Goal: Information Seeking & Learning: Learn about a topic

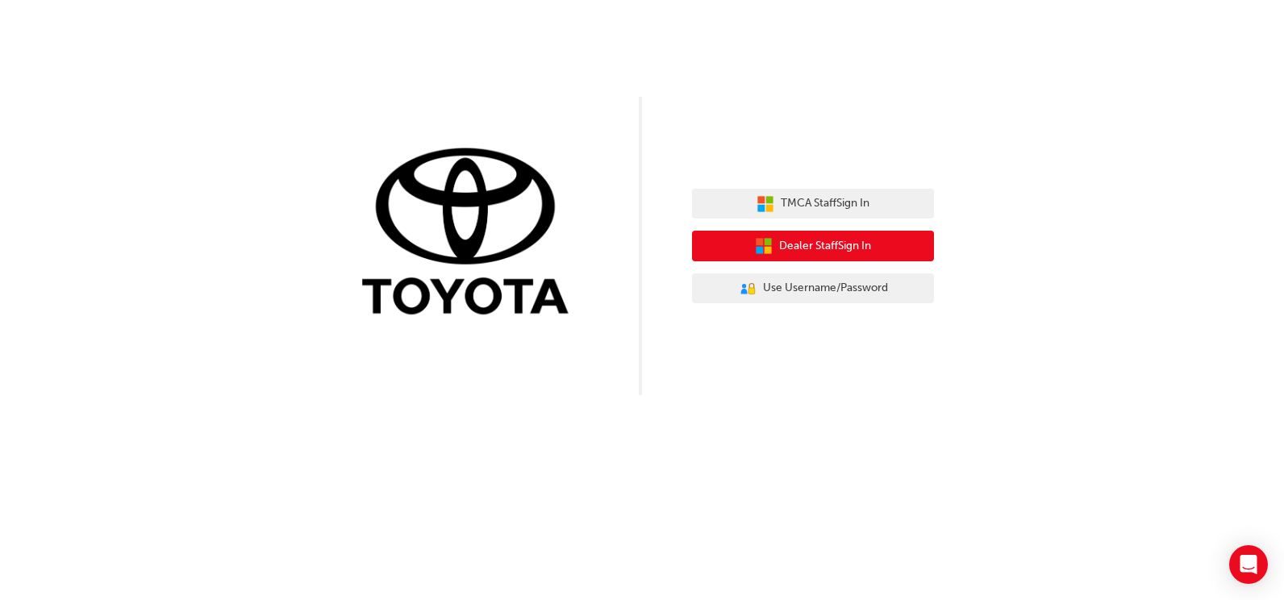
click at [885, 244] on button "Dealer Staff Sign In" at bounding box center [813, 246] width 242 height 31
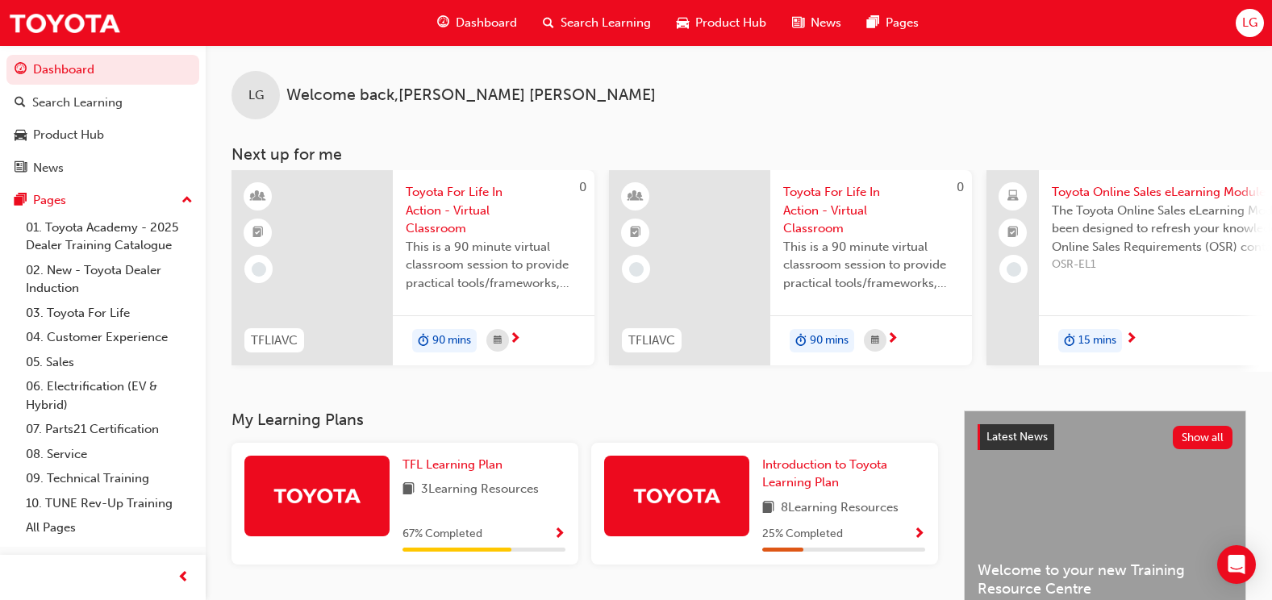
click at [574, 19] on span "Search Learning" at bounding box center [606, 23] width 90 height 19
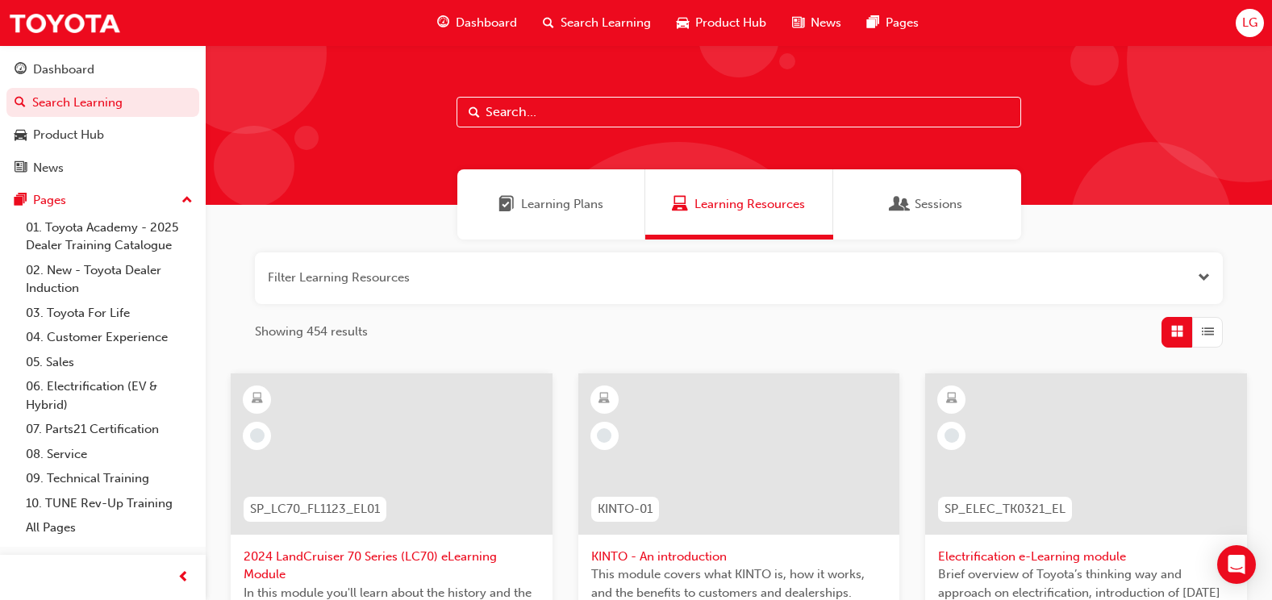
click at [551, 116] on input "text" at bounding box center [739, 112] width 565 height 31
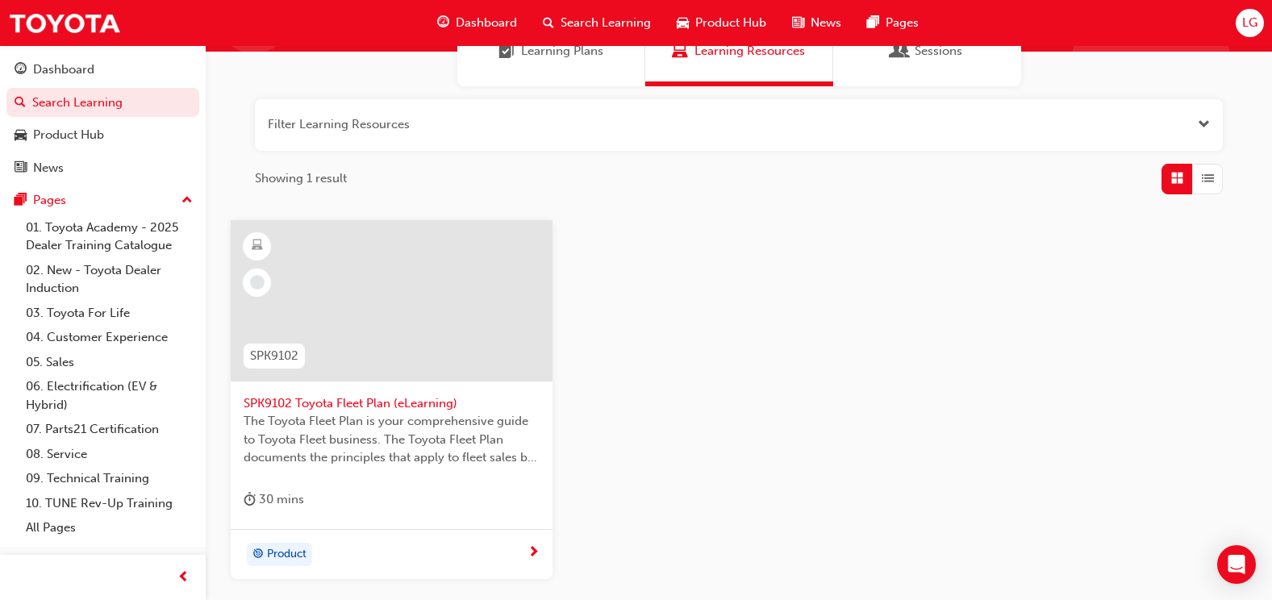
scroll to position [181, 0]
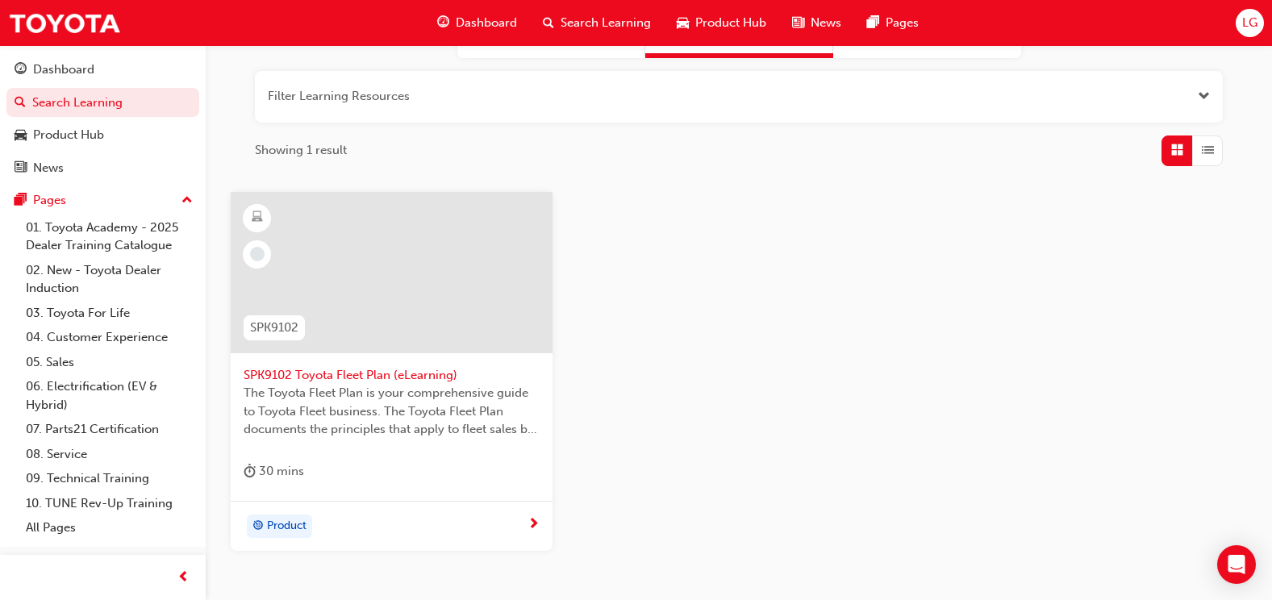
type input "spk9102"
click at [349, 293] on div at bounding box center [392, 272] width 322 height 161
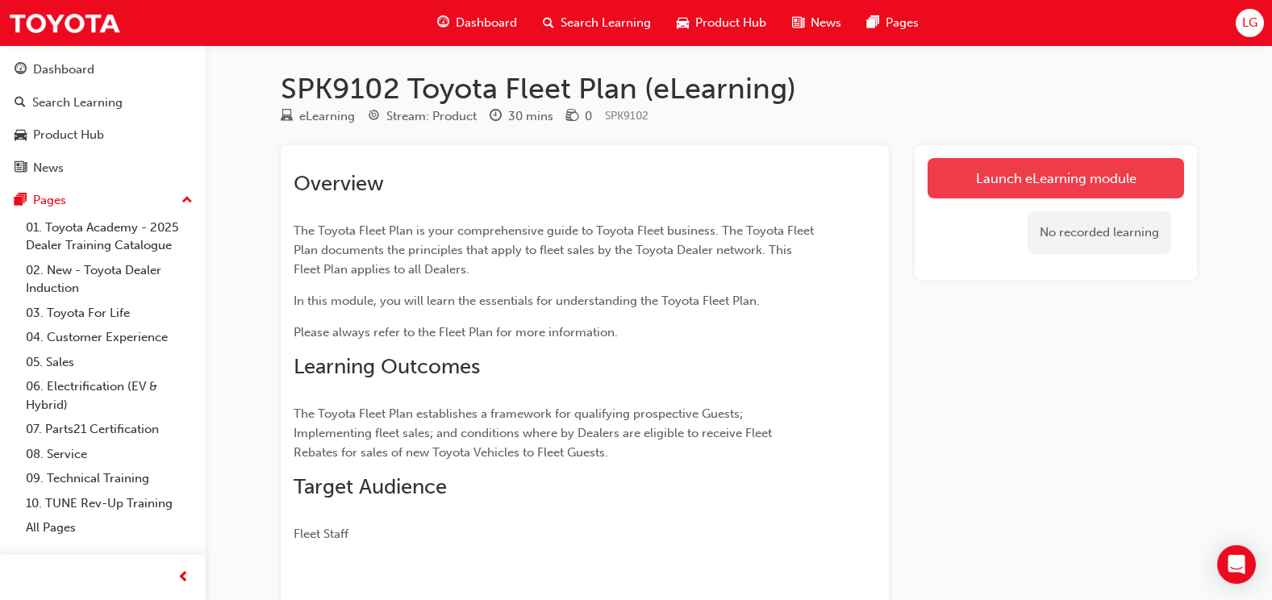
click at [1008, 174] on link "Launch eLearning module" at bounding box center [1056, 178] width 257 height 40
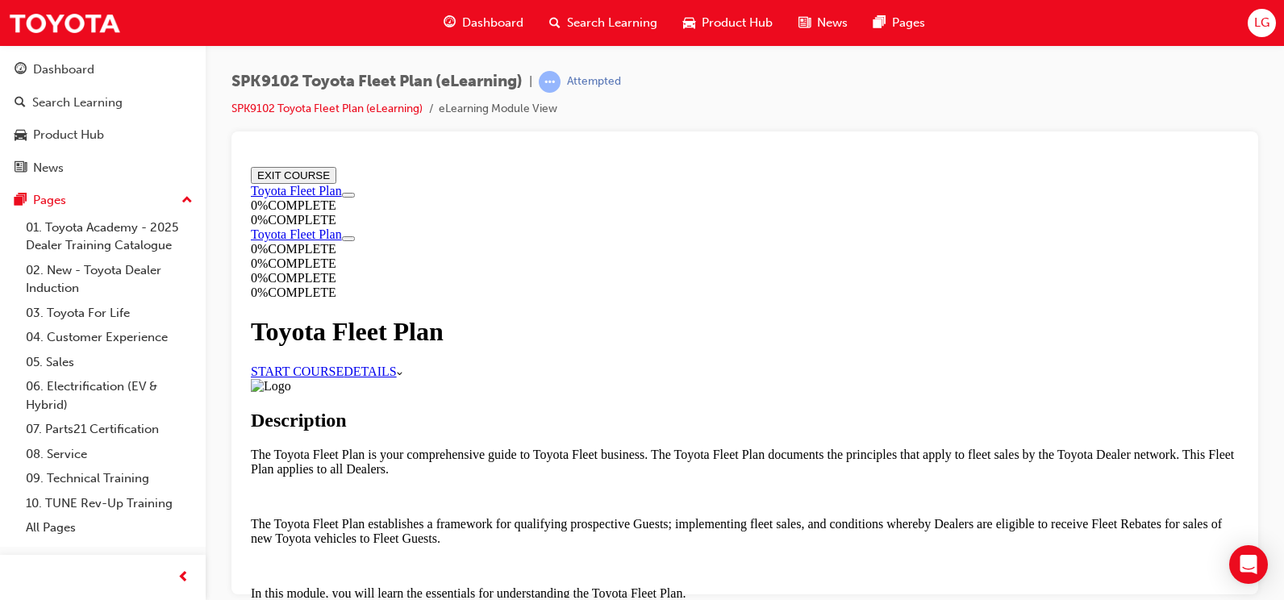
click at [344, 364] on link "START COURSE" at bounding box center [297, 371] width 93 height 14
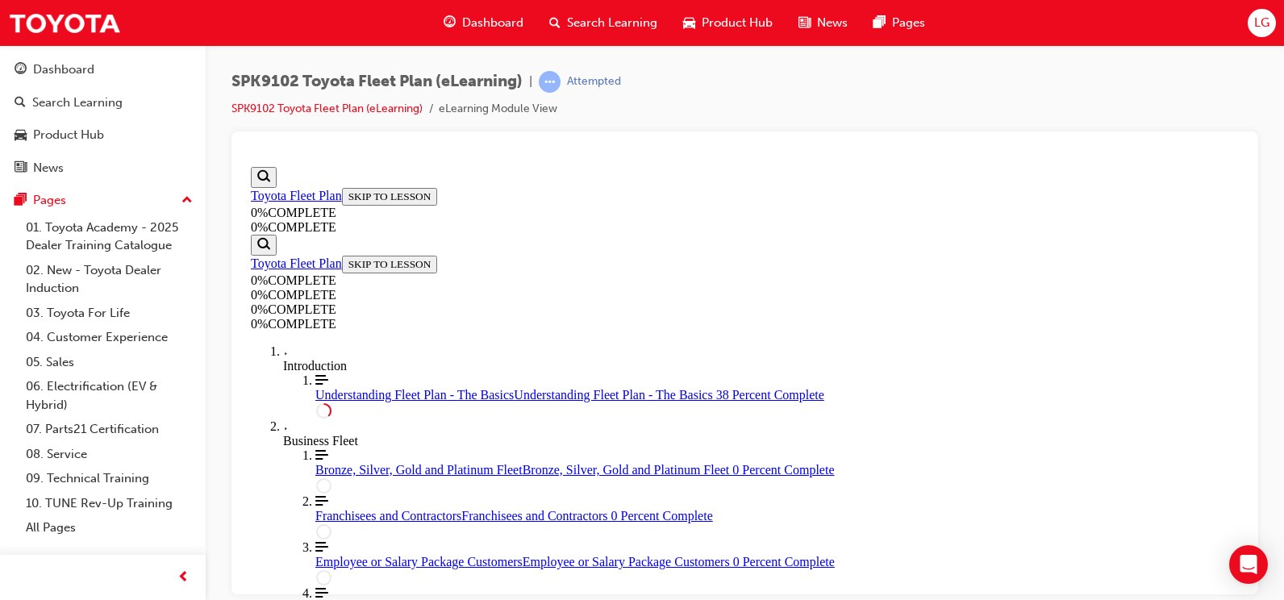
scroll to position [1407, 0]
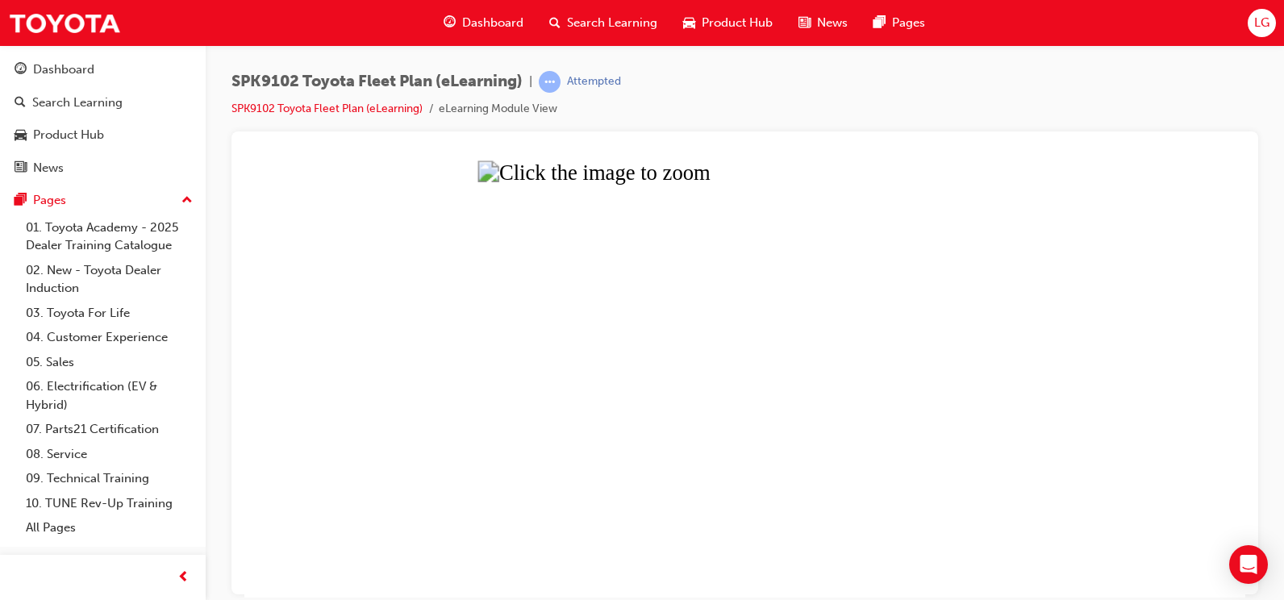
click at [605, 436] on button "Unzoom image" at bounding box center [744, 378] width 1001 height 437
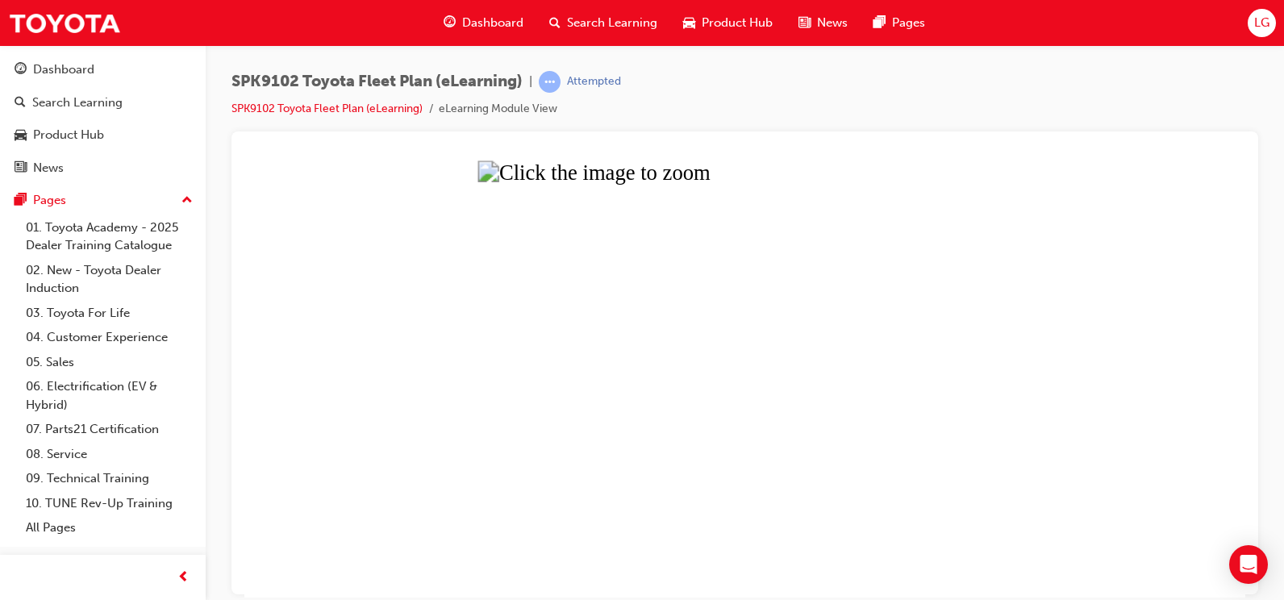
click at [613, 339] on button "Unzoom image" at bounding box center [744, 378] width 1001 height 437
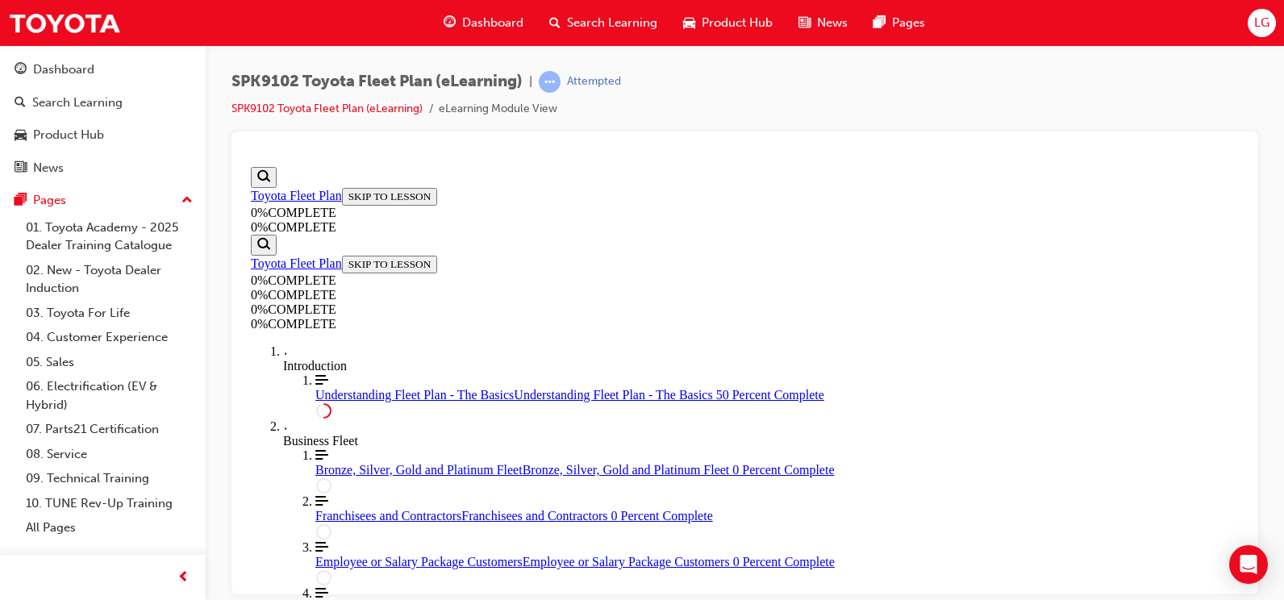
scroll to position [1871, 0]
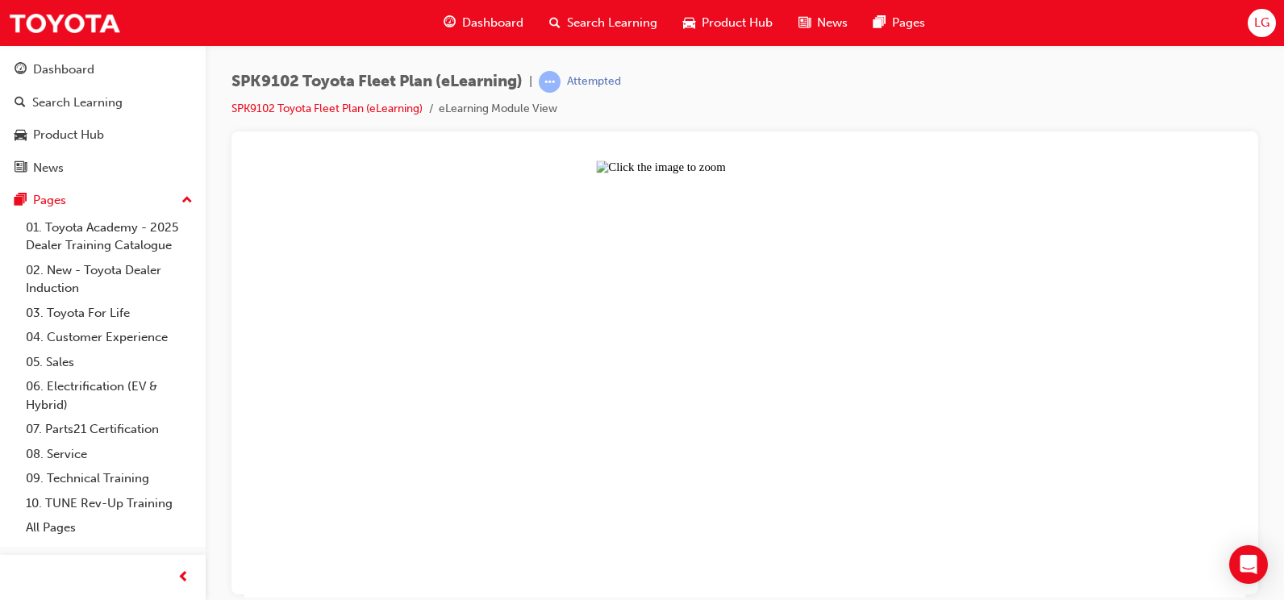
click at [838, 336] on button "Unzoom image" at bounding box center [744, 378] width 1001 height 437
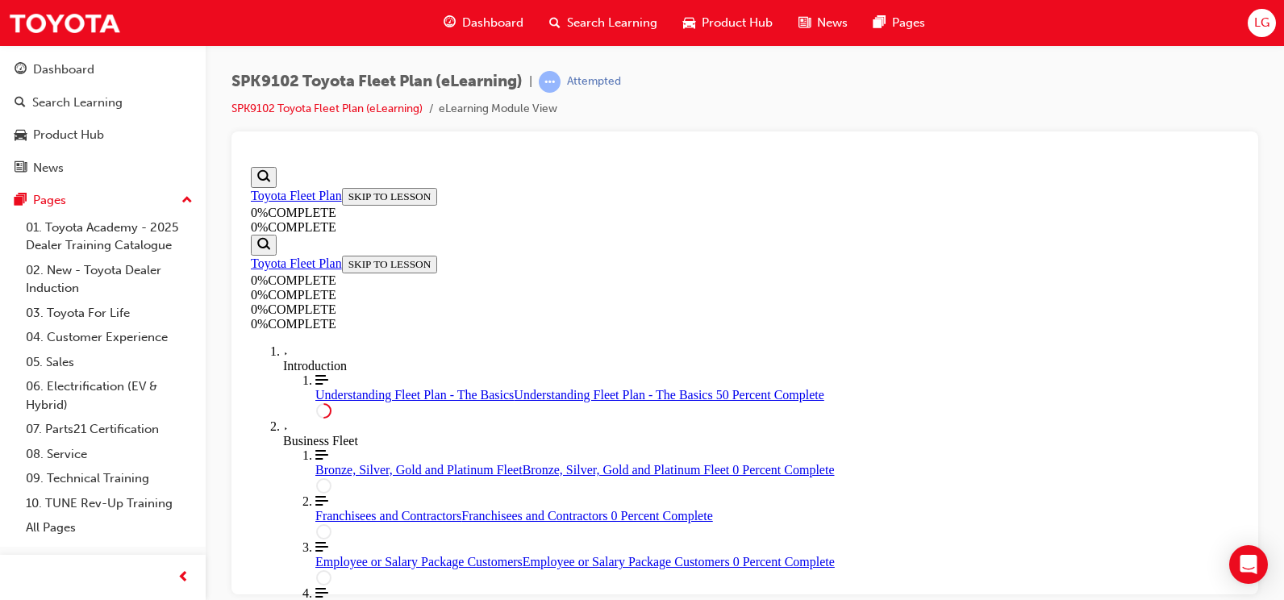
scroll to position [2052, 0]
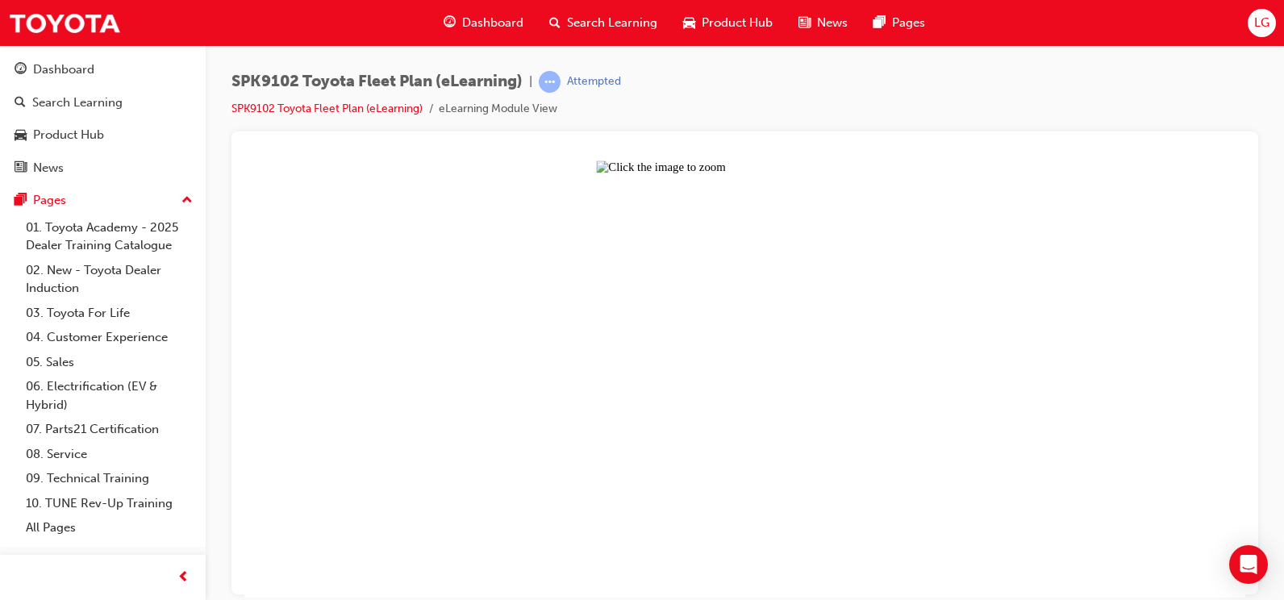
click at [771, 398] on button "Unzoom image" at bounding box center [744, 378] width 1001 height 437
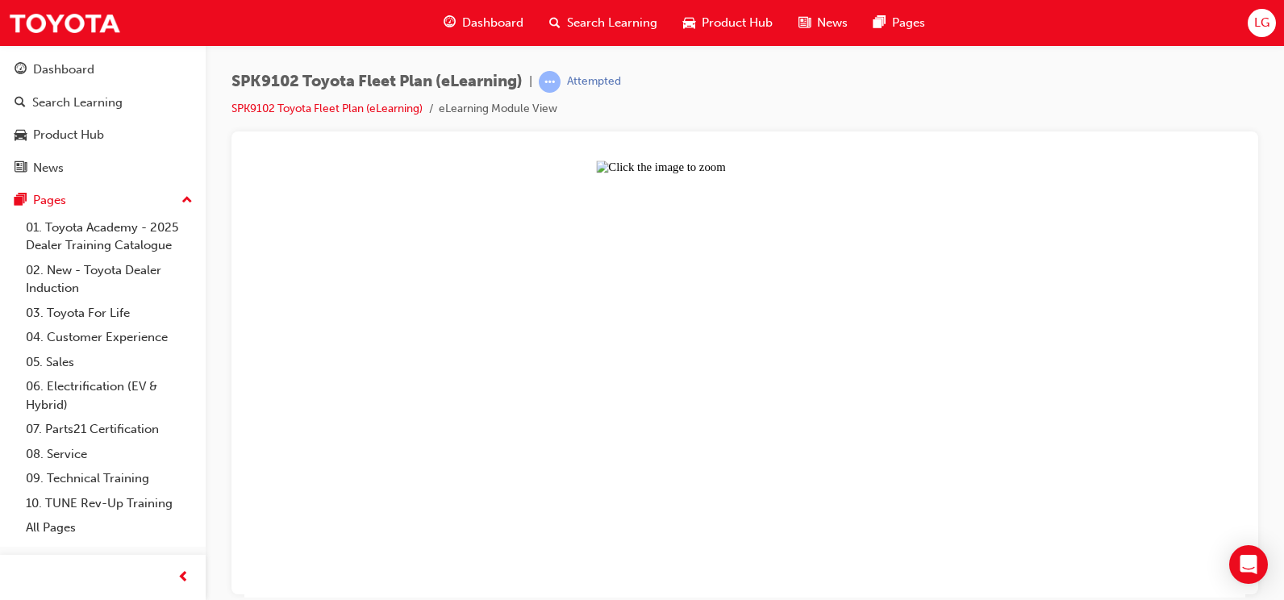
click at [840, 446] on button "Unzoom image" at bounding box center [744, 378] width 1001 height 437
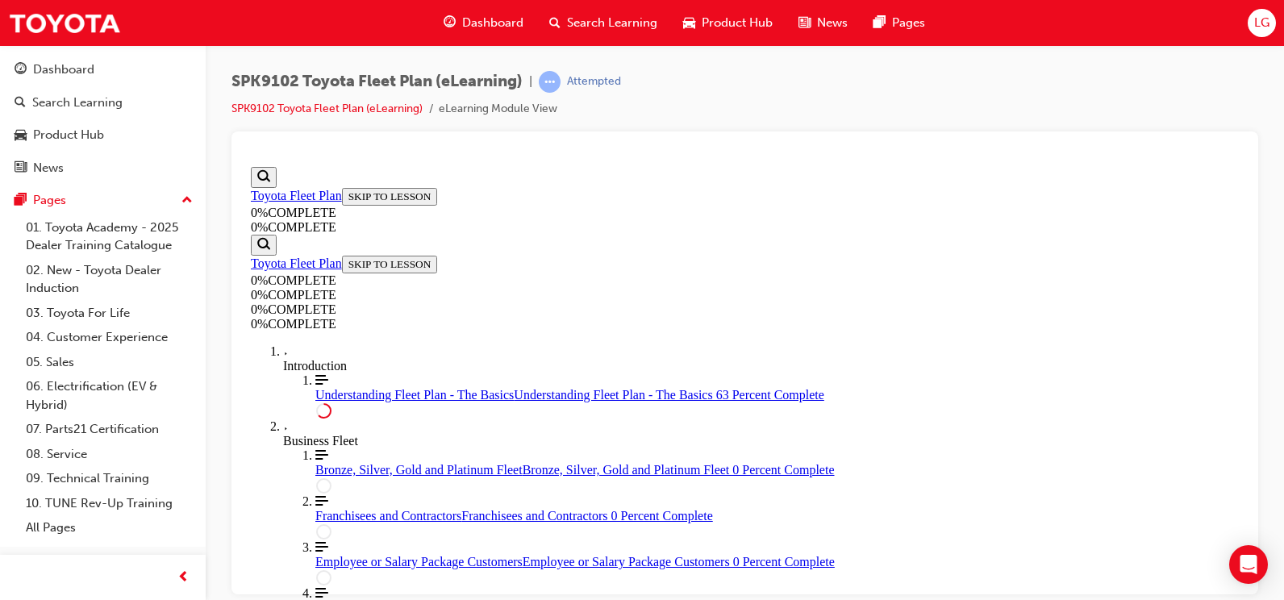
scroll to position [2778, 0]
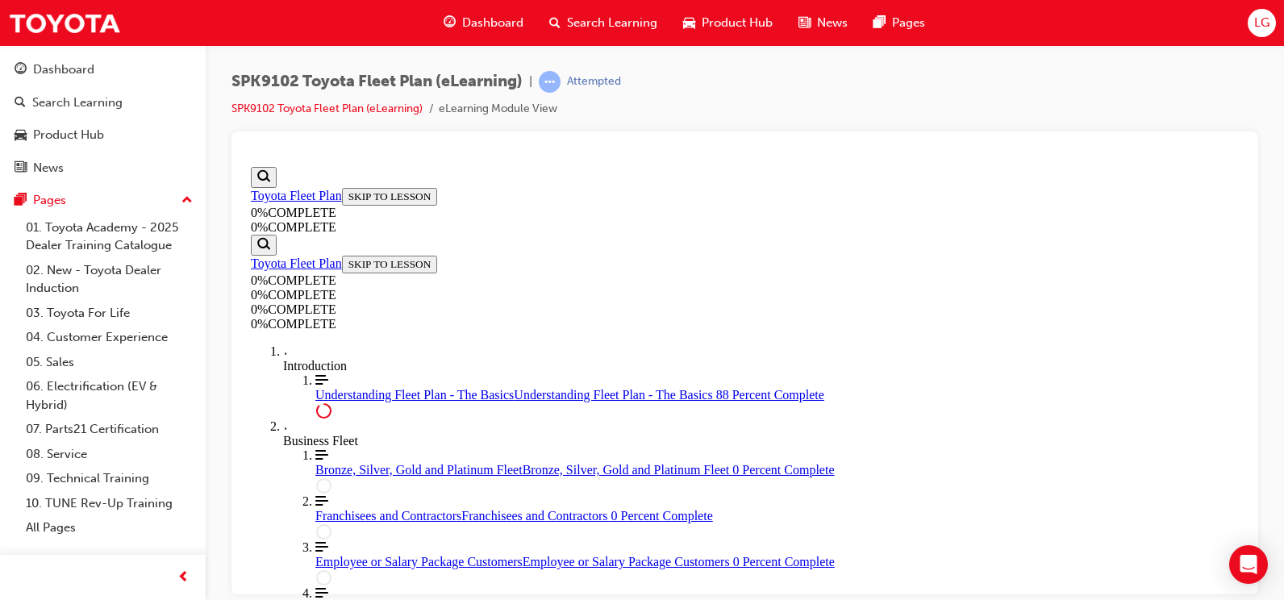
scroll to position [3697, 0]
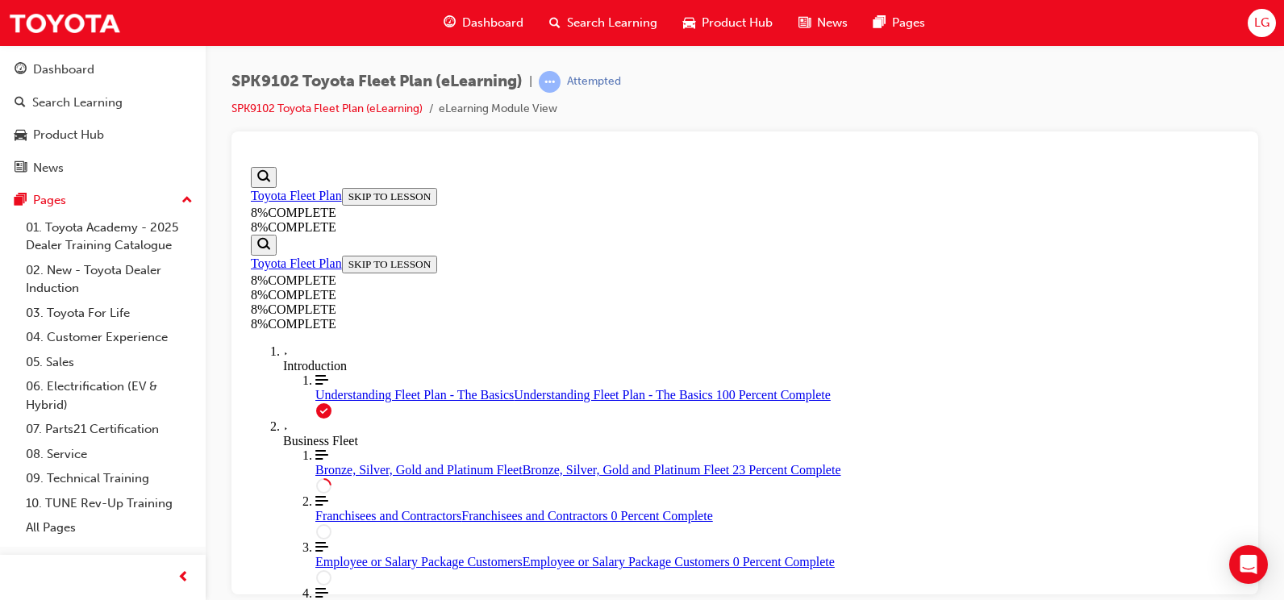
drag, startPoint x: 781, startPoint y: 217, endPoint x: 1014, endPoint y: 499, distance: 366.1
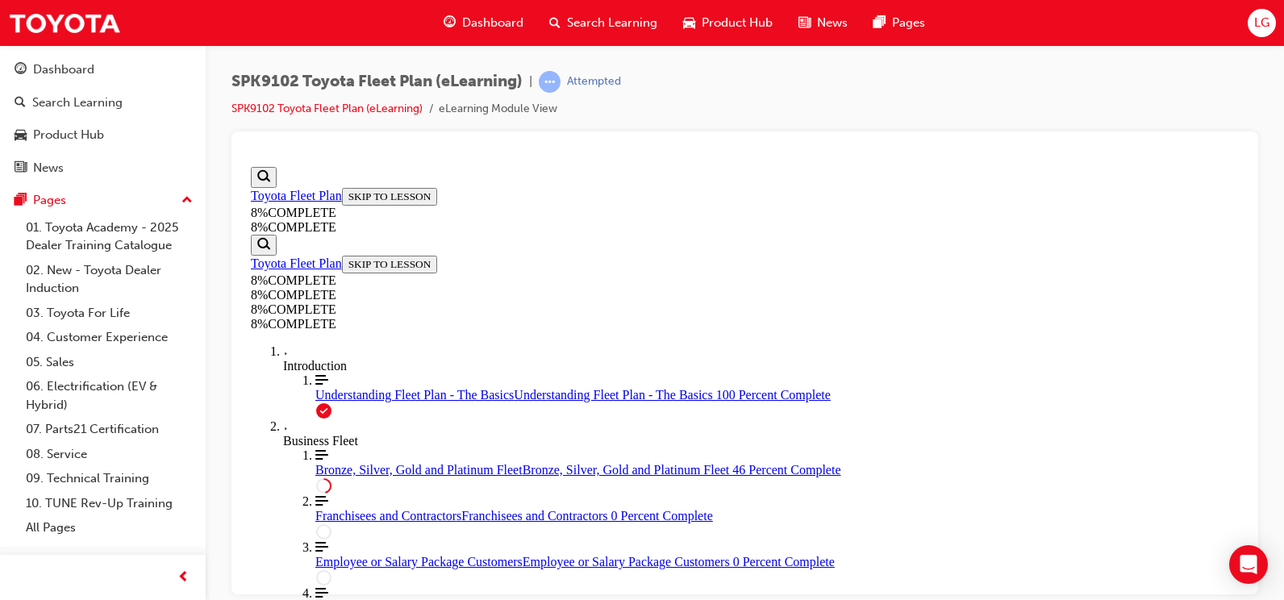
scroll to position [3726, 0]
drag, startPoint x: 757, startPoint y: 201, endPoint x: 785, endPoint y: 332, distance: 133.7
drag, startPoint x: 746, startPoint y: 231, endPoint x: 774, endPoint y: 343, distance: 115.6
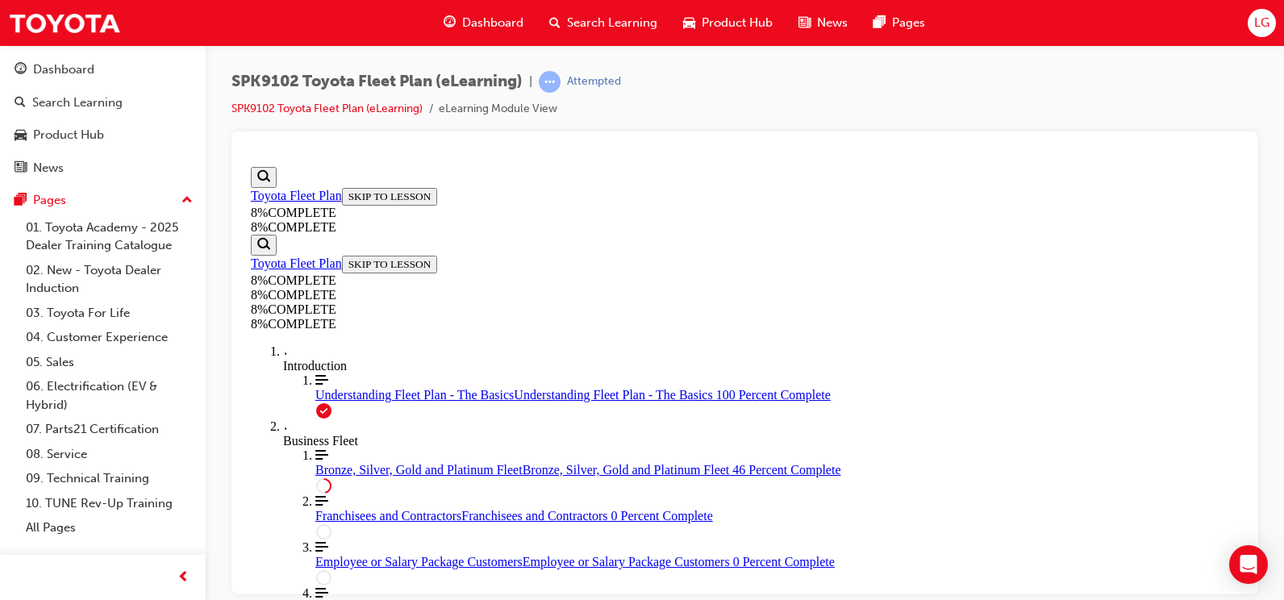
drag, startPoint x: 744, startPoint y: 240, endPoint x: 763, endPoint y: 427, distance: 187.3
drag, startPoint x: 916, startPoint y: 431, endPoint x: 917, endPoint y: 279, distance: 151.7
drag, startPoint x: 917, startPoint y: 279, endPoint x: 927, endPoint y: 253, distance: 27.6
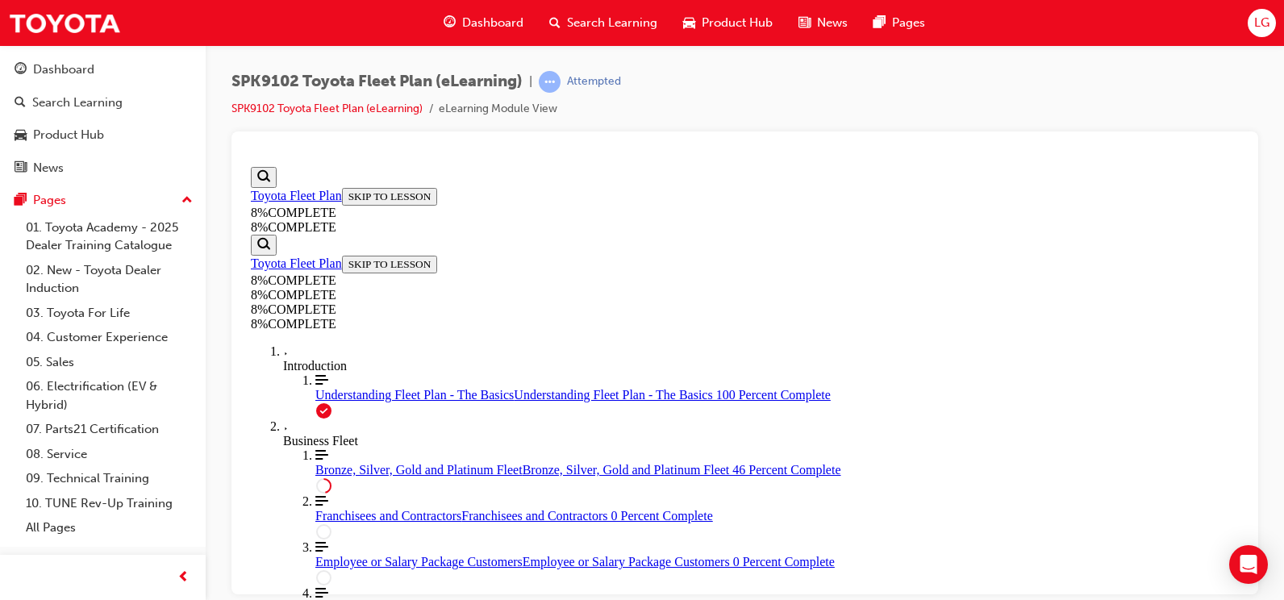
drag, startPoint x: 736, startPoint y: 327, endPoint x: 772, endPoint y: 230, distance: 103.4
drag, startPoint x: 749, startPoint y: 449, endPoint x: 795, endPoint y: 361, distance: 99.2
drag, startPoint x: 756, startPoint y: 428, endPoint x: 818, endPoint y: 421, distance: 62.5
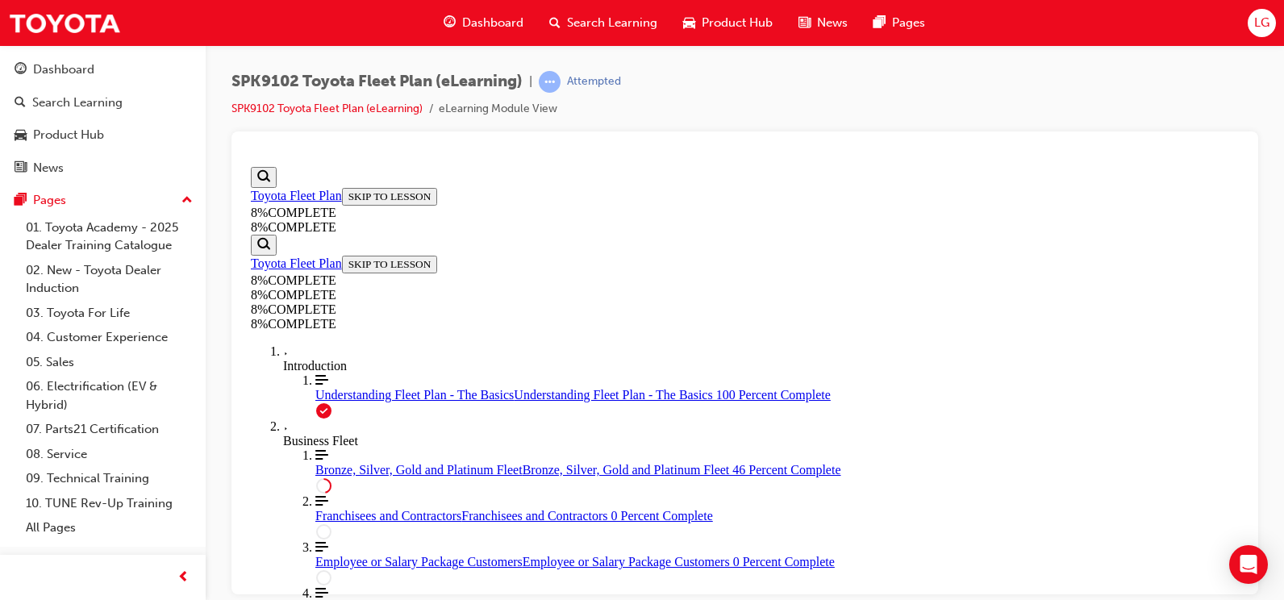
drag, startPoint x: 786, startPoint y: 286, endPoint x: 786, endPoint y: 346, distance: 60.5
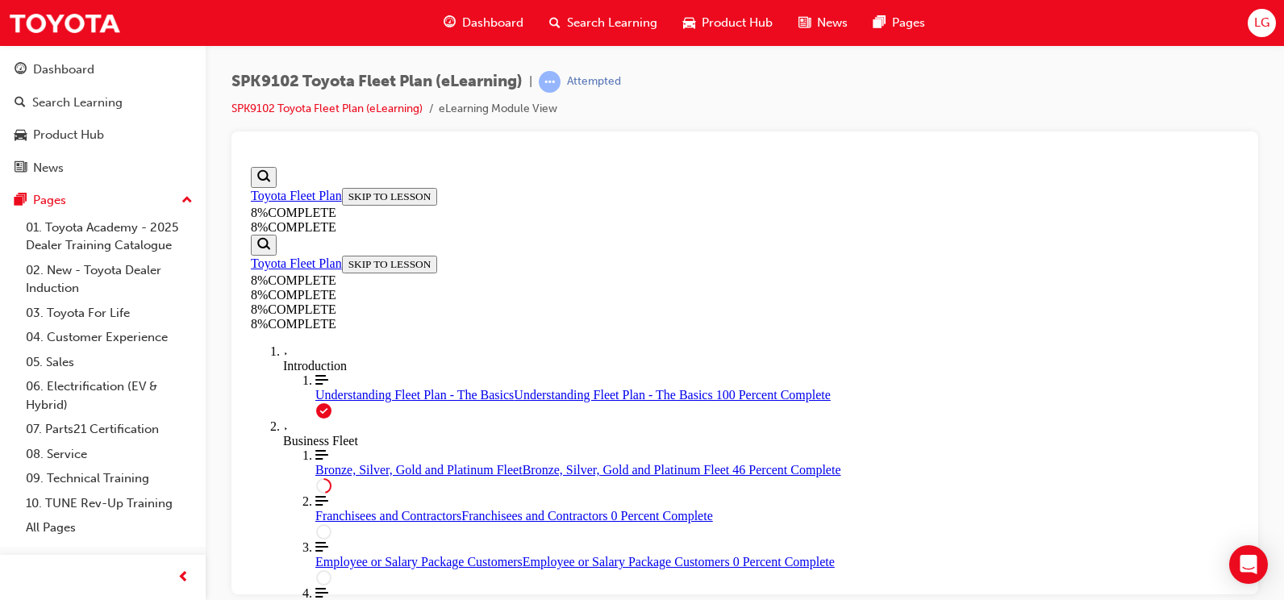
drag, startPoint x: 786, startPoint y: 346, endPoint x: 746, endPoint y: 278, distance: 78.4
drag, startPoint x: 938, startPoint y: 196, endPoint x: 902, endPoint y: 214, distance: 40.4
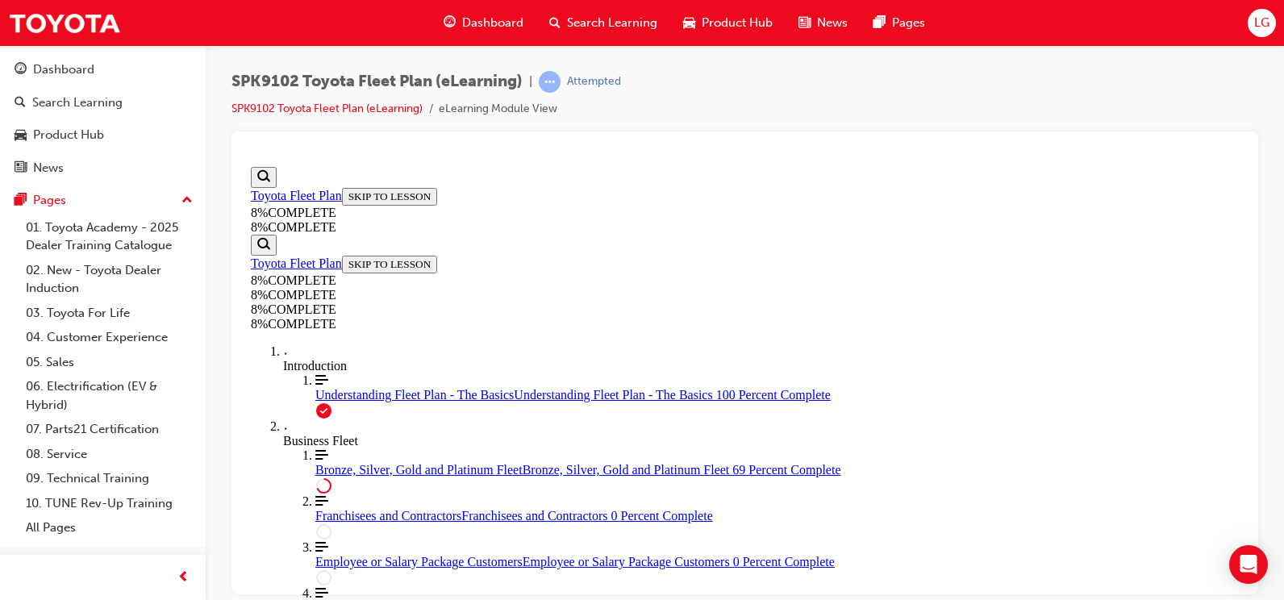
drag, startPoint x: 713, startPoint y: 392, endPoint x: 751, endPoint y: 489, distance: 104.0
drag, startPoint x: 730, startPoint y: 399, endPoint x: 775, endPoint y: 307, distance: 102.5
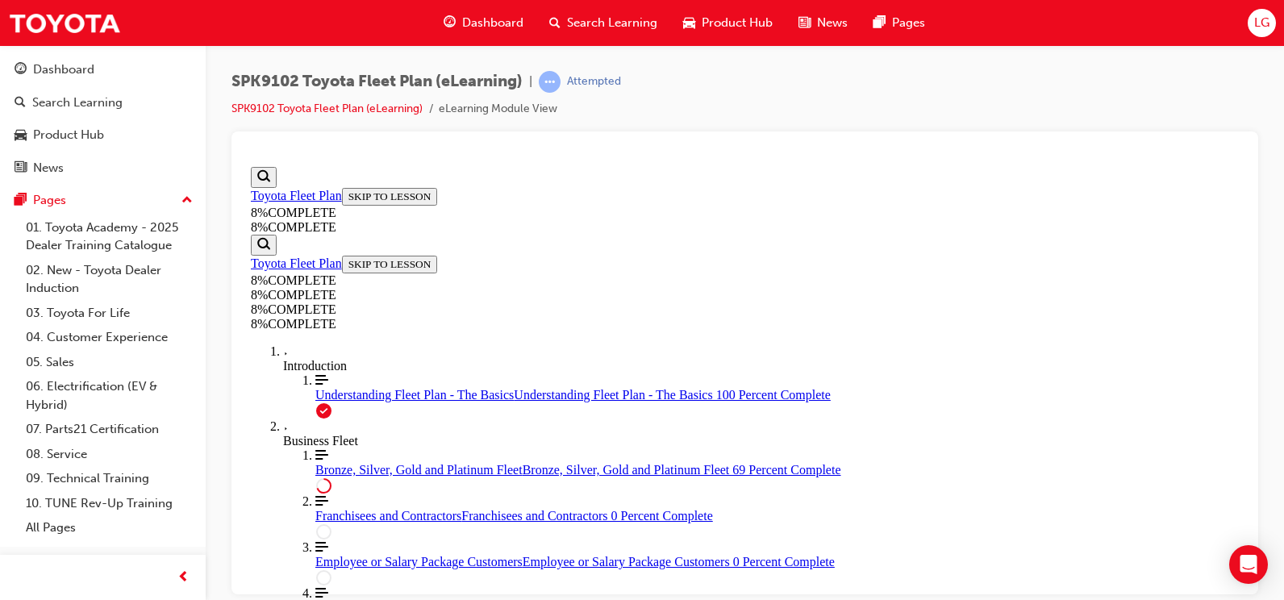
drag, startPoint x: 748, startPoint y: 193, endPoint x: 791, endPoint y: 281, distance: 98.1
drag, startPoint x: 739, startPoint y: 478, endPoint x: 795, endPoint y: 482, distance: 56.6
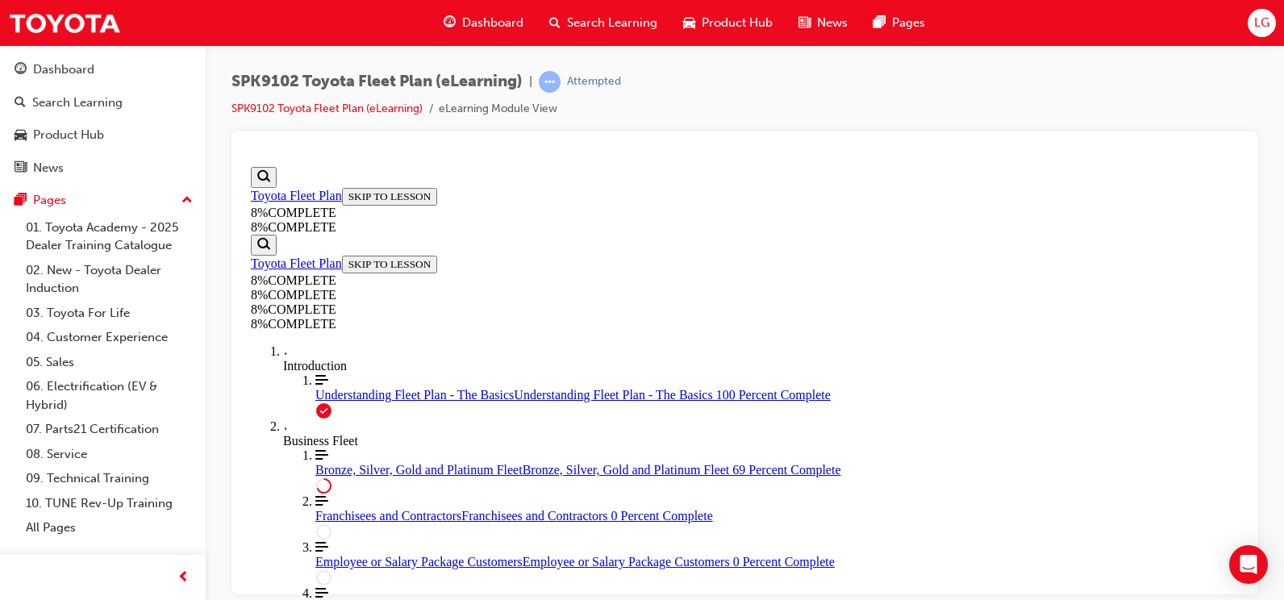
drag, startPoint x: 761, startPoint y: 237, endPoint x: 795, endPoint y: 436, distance: 202.1
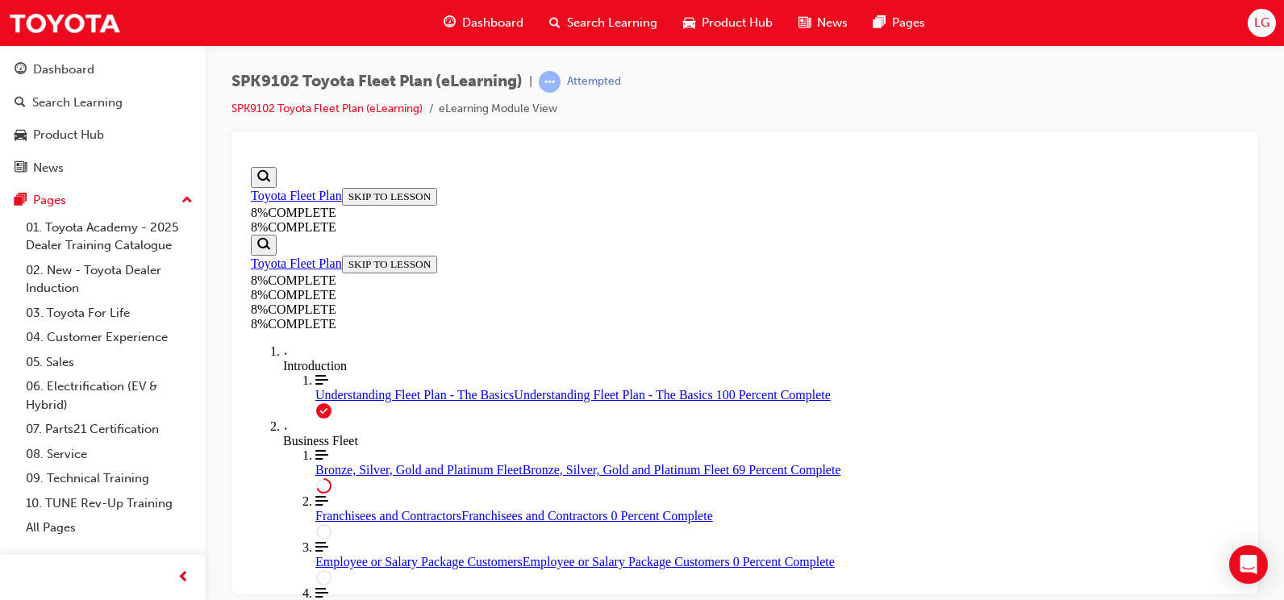
drag, startPoint x: 721, startPoint y: 257, endPoint x: 781, endPoint y: 444, distance: 197.2
drag, startPoint x: 732, startPoint y: 272, endPoint x: 805, endPoint y: 273, distance: 72.6
drag, startPoint x: 754, startPoint y: 354, endPoint x: 799, endPoint y: 358, distance: 44.5
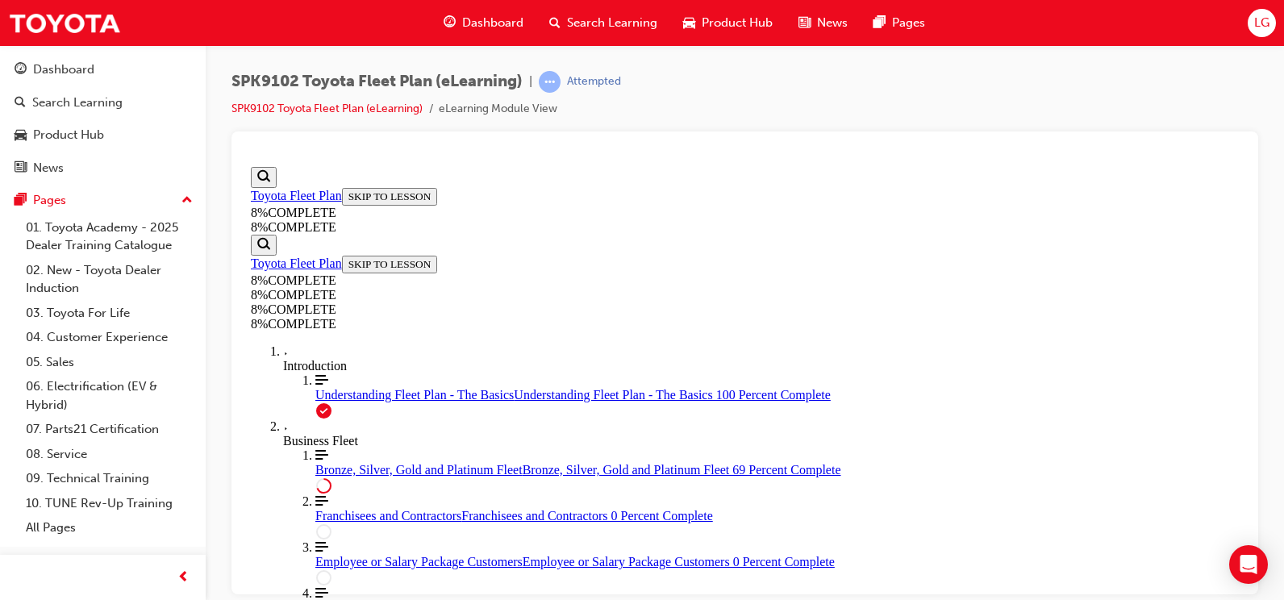
drag, startPoint x: 770, startPoint y: 524, endPoint x: 843, endPoint y: 529, distance: 72.8
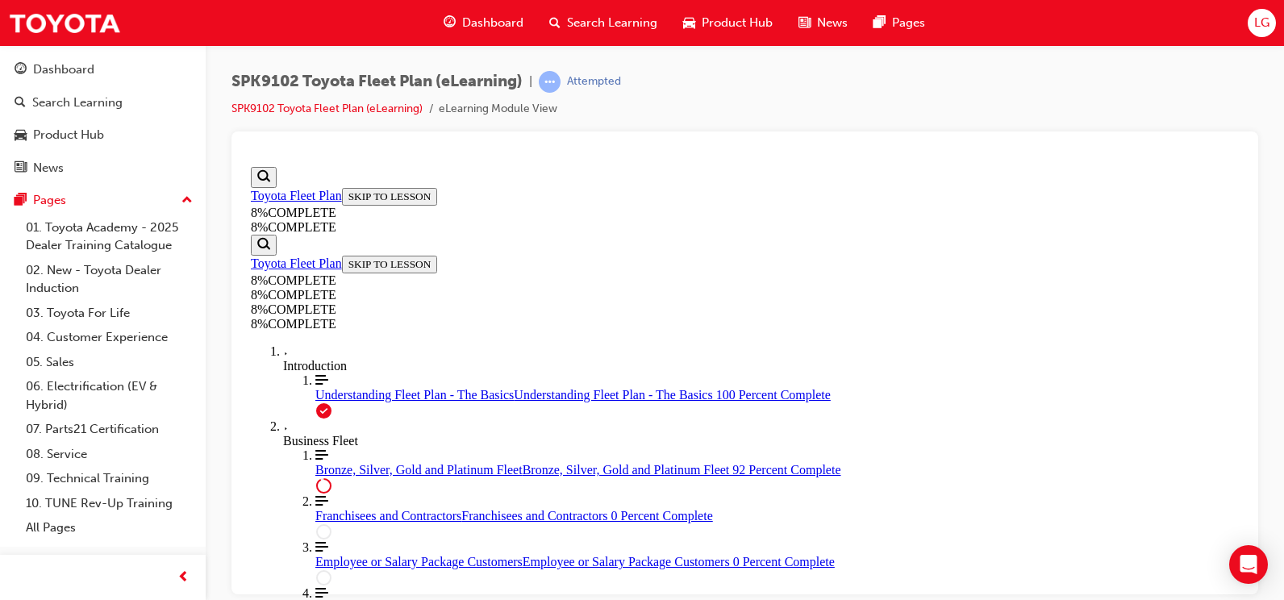
scroll to position [7076, 0]
drag, startPoint x: 754, startPoint y: 427, endPoint x: 795, endPoint y: 508, distance: 91.3
drag, startPoint x: 732, startPoint y: 366, endPoint x: 769, endPoint y: 441, distance: 83.3
drag, startPoint x: 748, startPoint y: 375, endPoint x: 778, endPoint y: 380, distance: 30.2
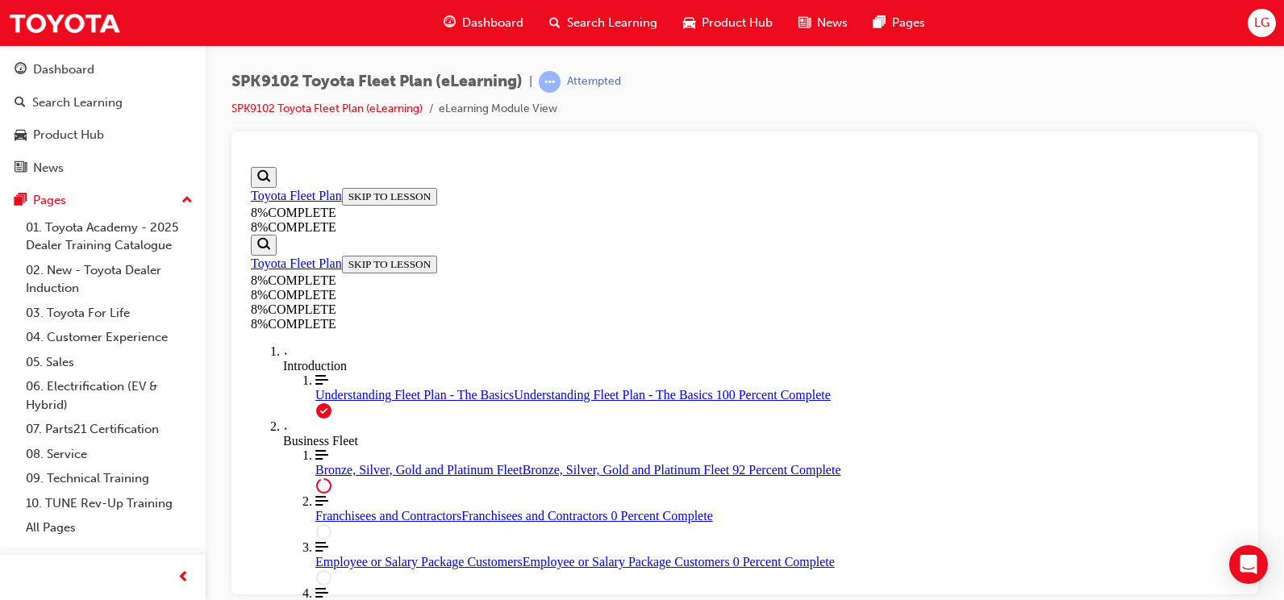
drag, startPoint x: 786, startPoint y: 357, endPoint x: 821, endPoint y: 373, distance: 38.7
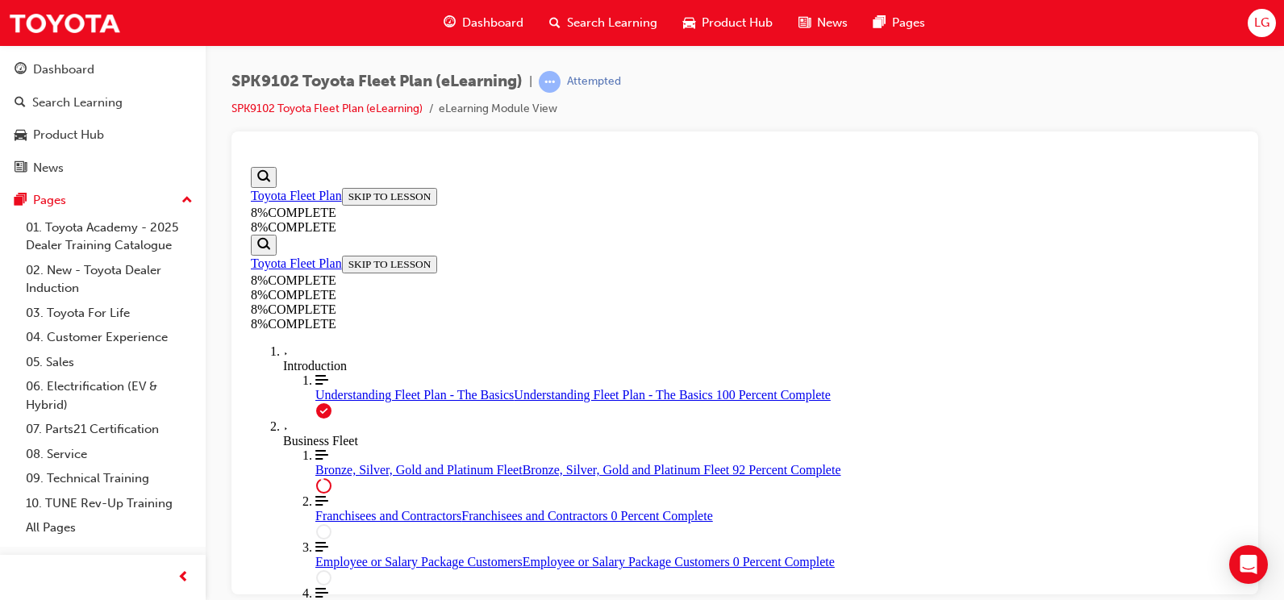
drag, startPoint x: 843, startPoint y: 462, endPoint x: 854, endPoint y: 464, distance: 11.4
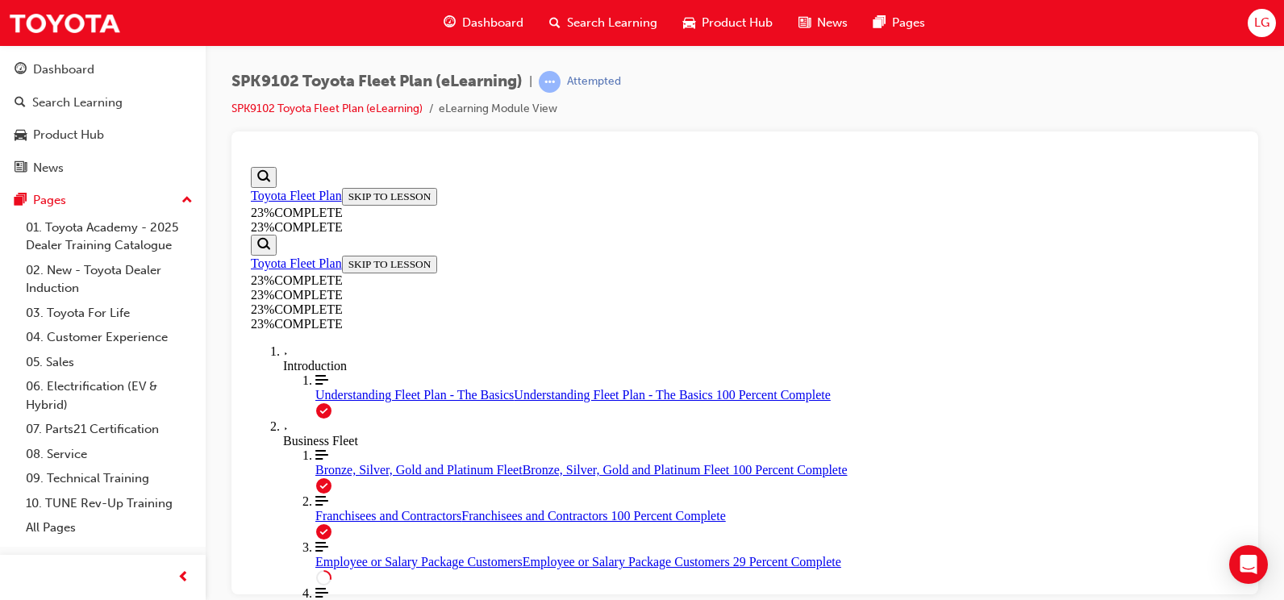
drag, startPoint x: 595, startPoint y: 407, endPoint x: 592, endPoint y: 380, distance: 26.8
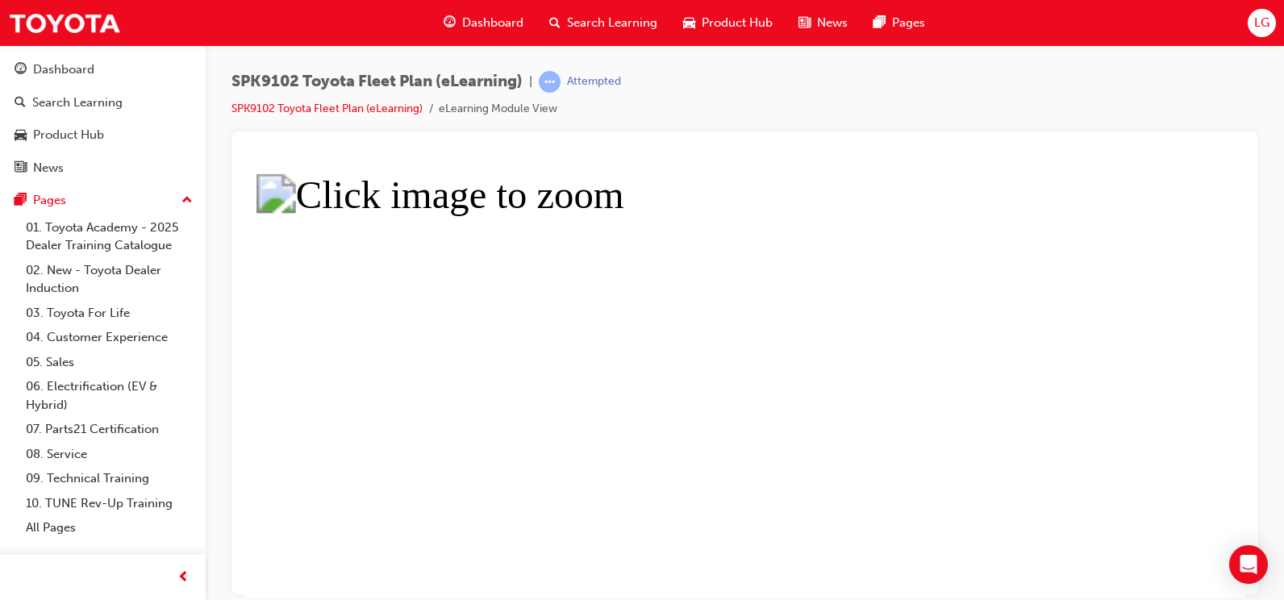
click at [724, 458] on button "Unzoom image" at bounding box center [744, 378] width 1001 height 437
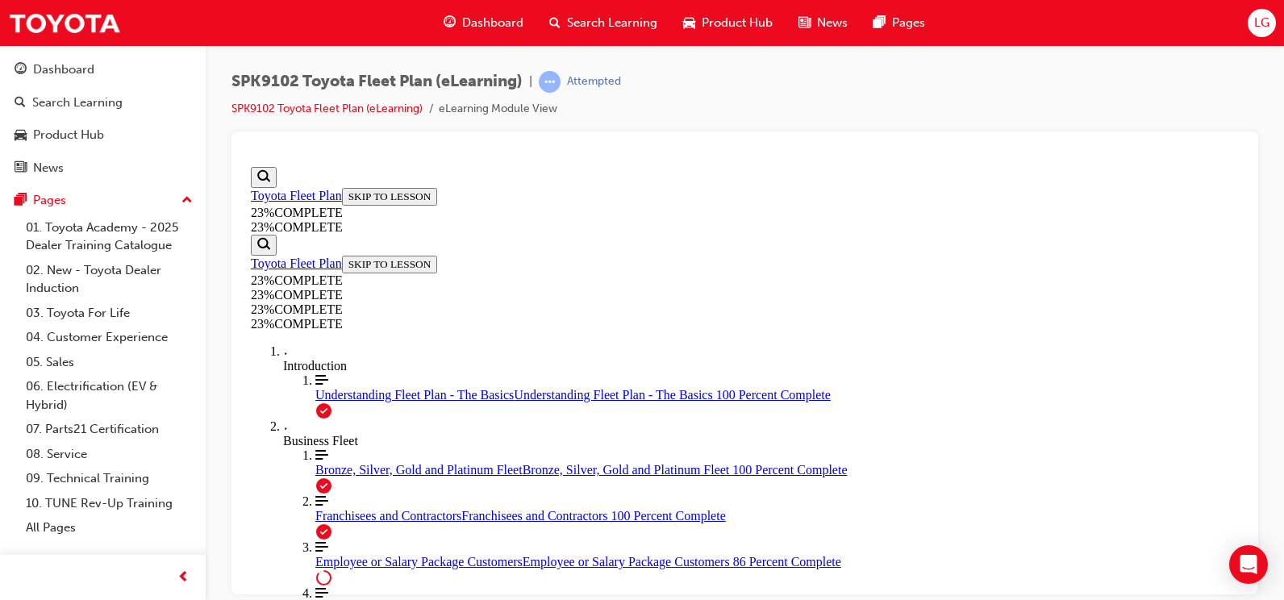
scroll to position [1993, 0]
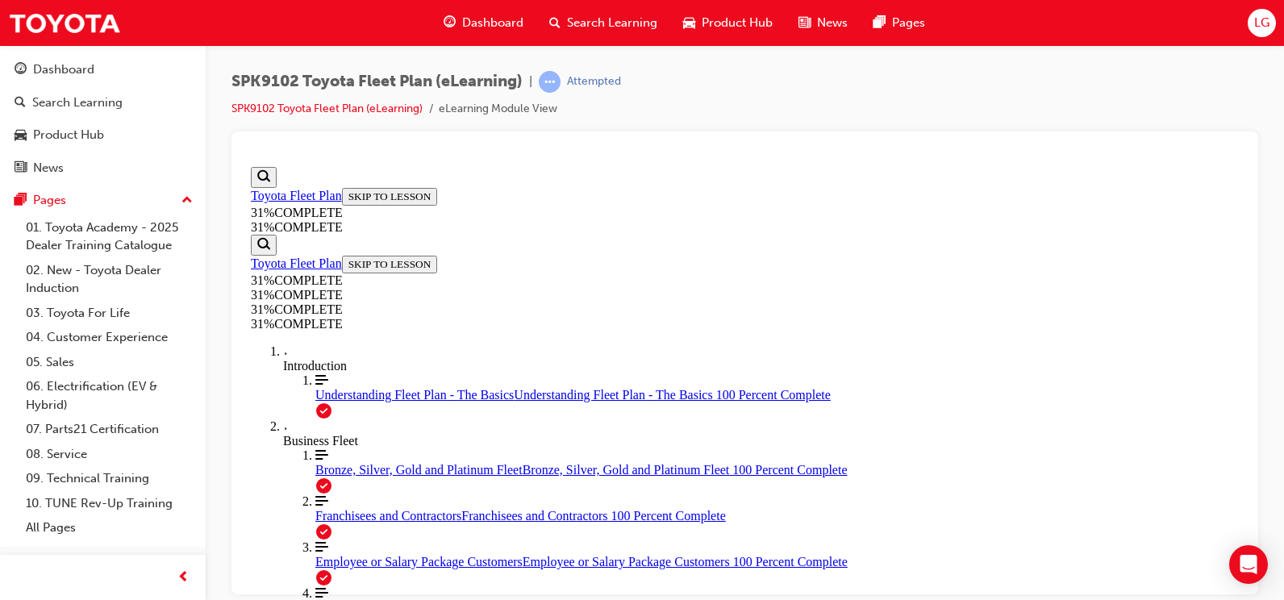
scroll to position [3315, 0]
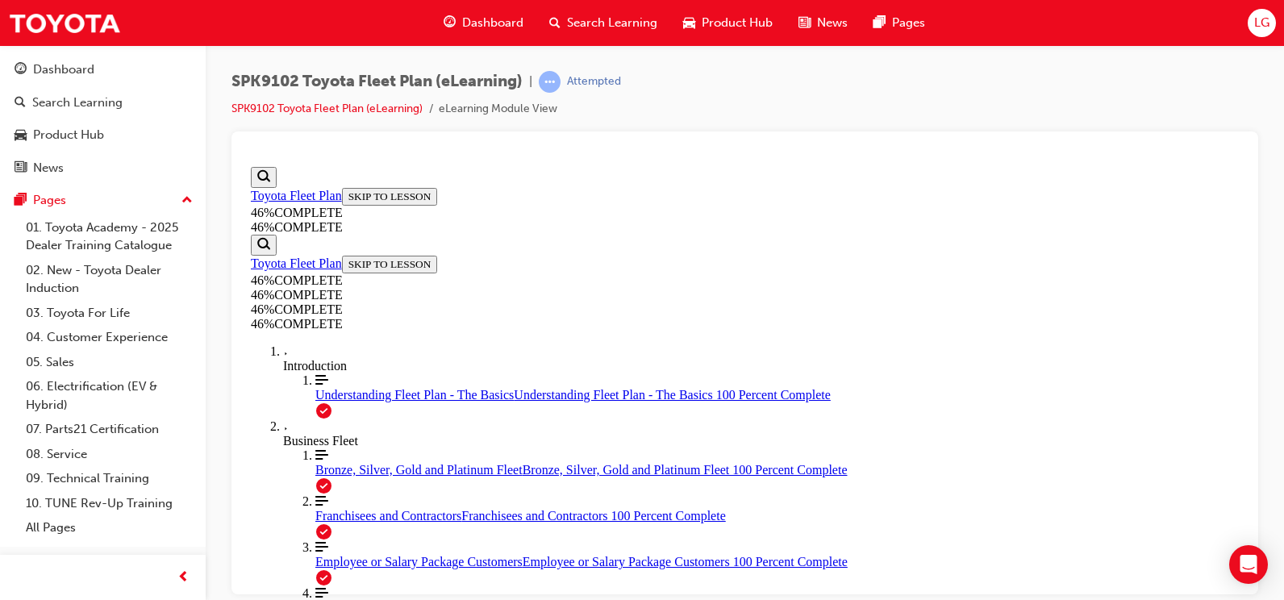
scroll to position [3020, 0]
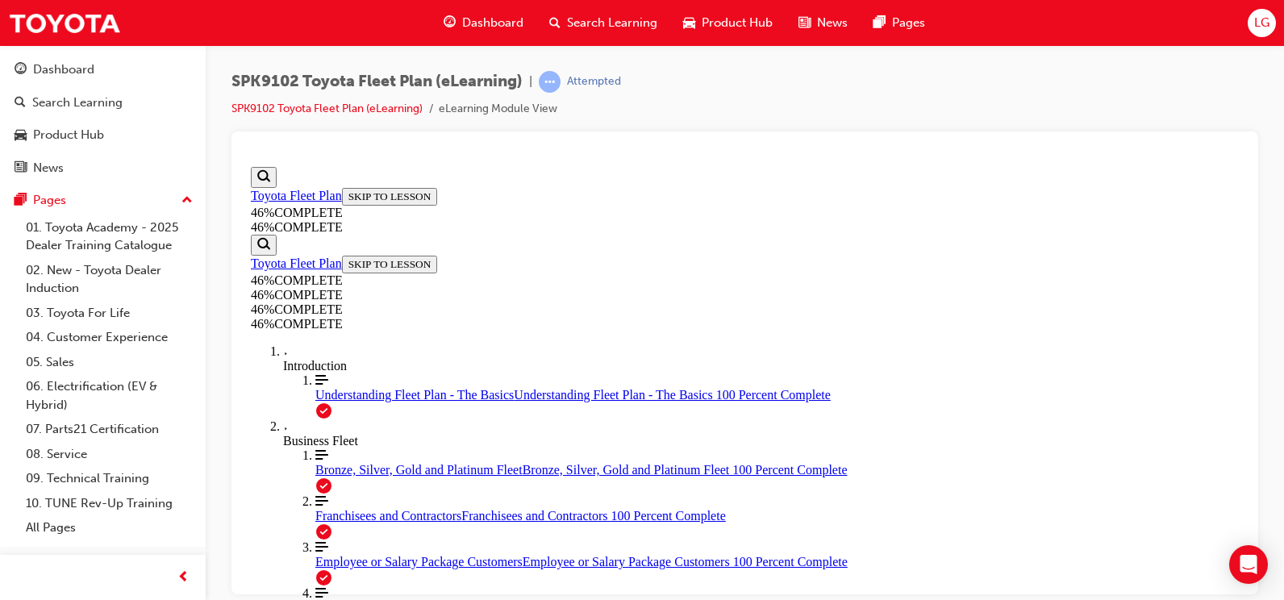
scroll to position [4472, 0]
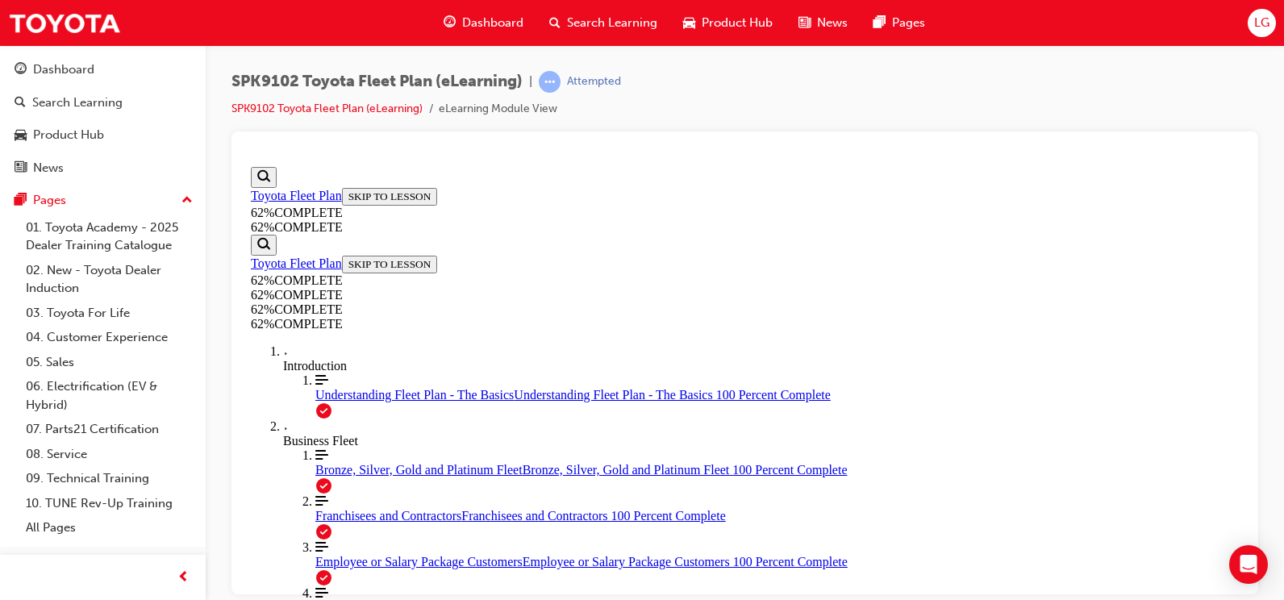
scroll to position [1649, 0]
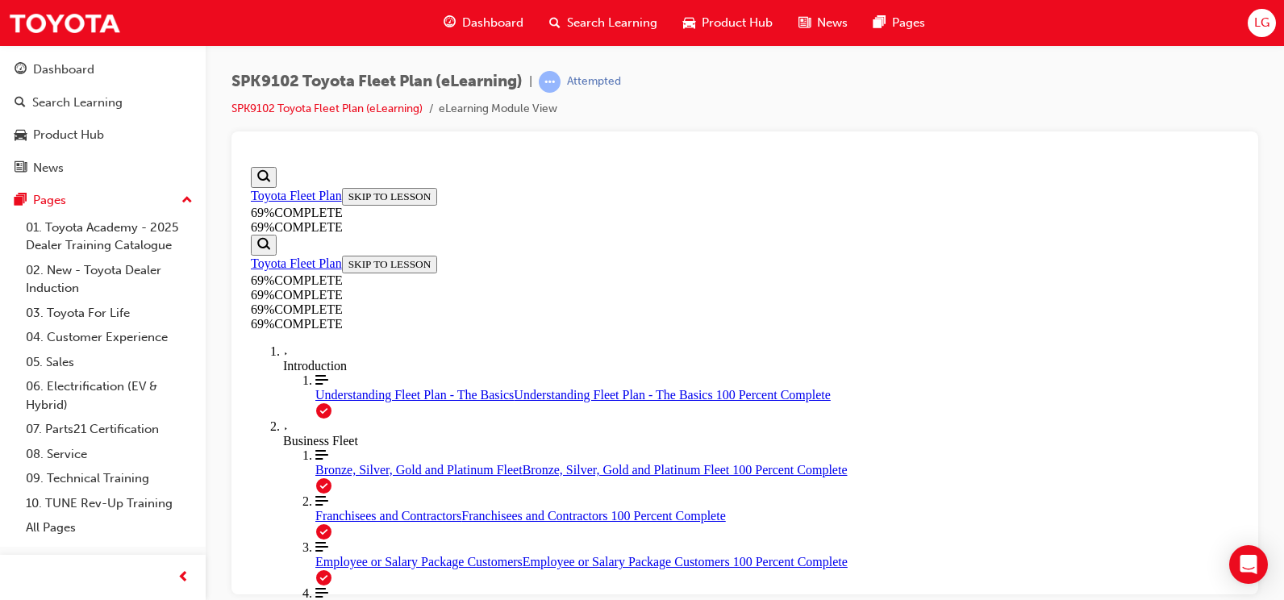
scroll to position [3617, 0]
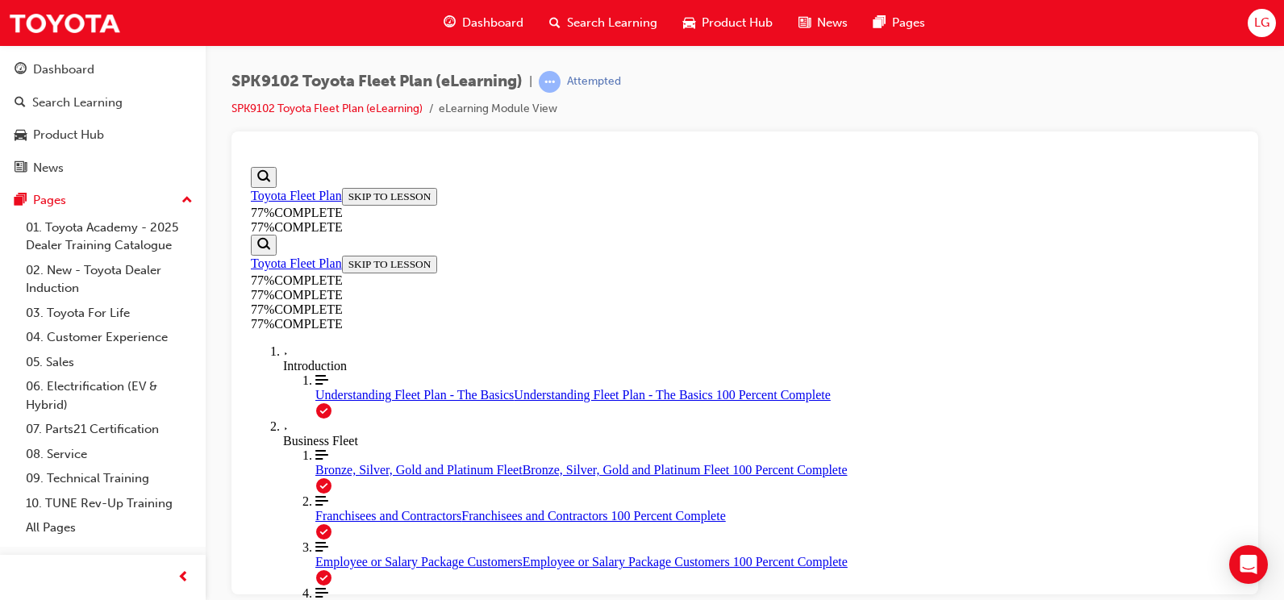
scroll to position [2207, 0]
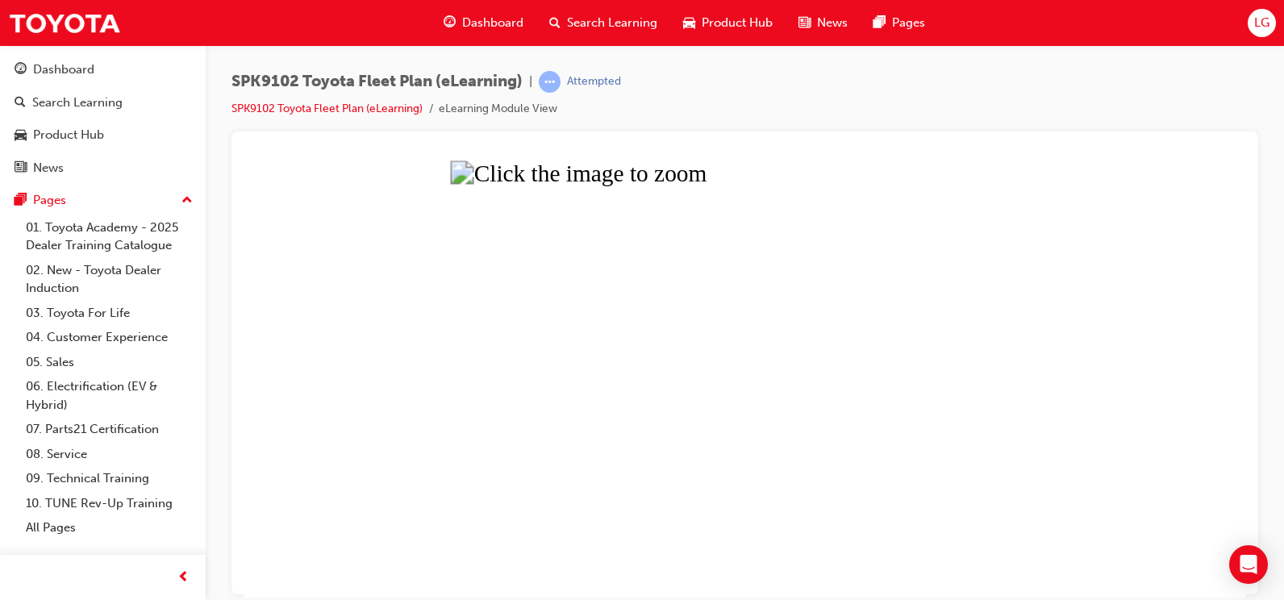
drag, startPoint x: 954, startPoint y: 325, endPoint x: 549, endPoint y: 417, distance: 415.3
click at [912, 341] on button "Unzoom image" at bounding box center [744, 378] width 1001 height 437
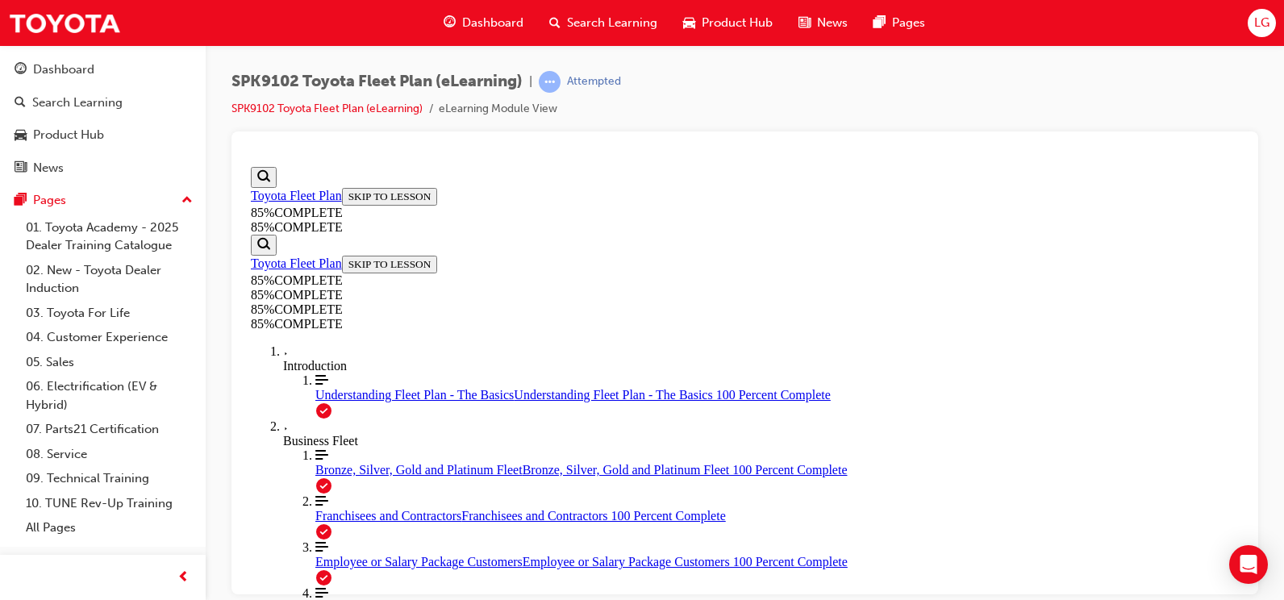
scroll to position [1266, 0]
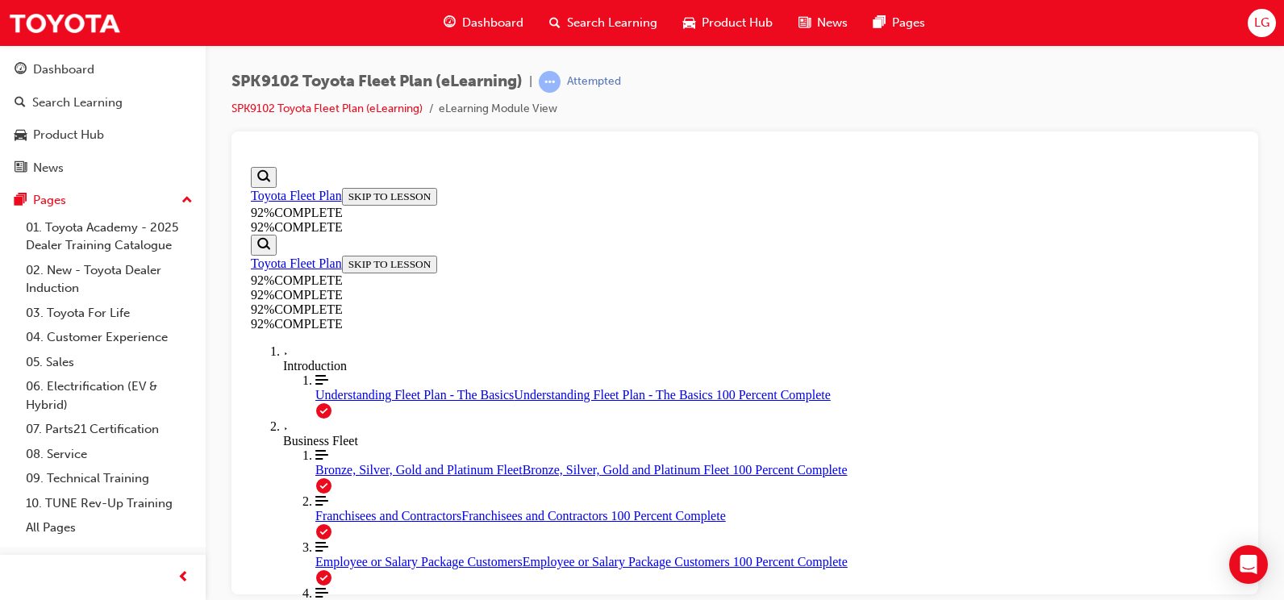
drag, startPoint x: 653, startPoint y: 332, endPoint x: 654, endPoint y: 347, distance: 14.6
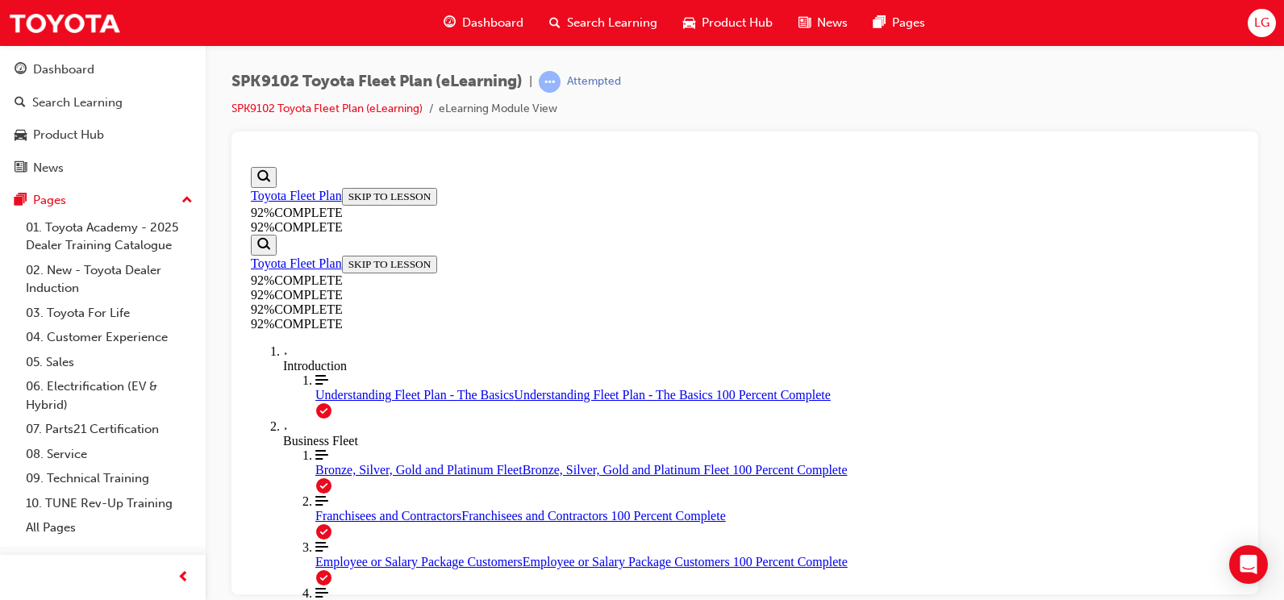
drag, startPoint x: 753, startPoint y: 470, endPoint x: 828, endPoint y: 334, distance: 156.0
drag, startPoint x: 728, startPoint y: 475, endPoint x: 817, endPoint y: 394, distance: 121.1
drag, startPoint x: 723, startPoint y: 476, endPoint x: 748, endPoint y: 481, distance: 25.5
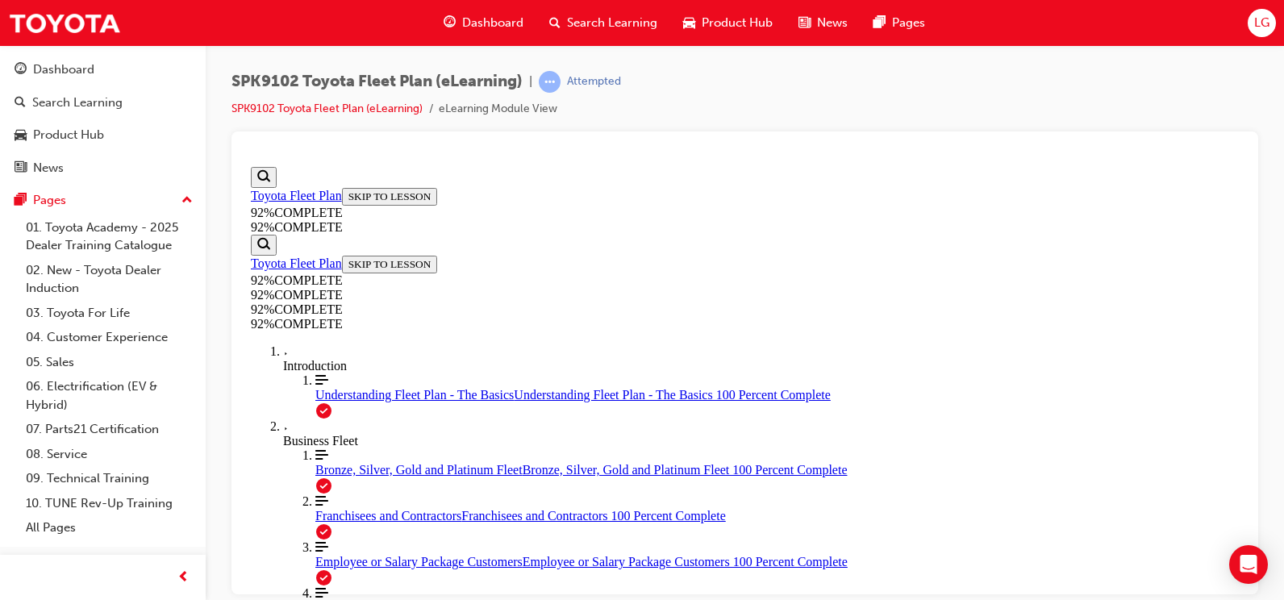
scroll to position [475, 0]
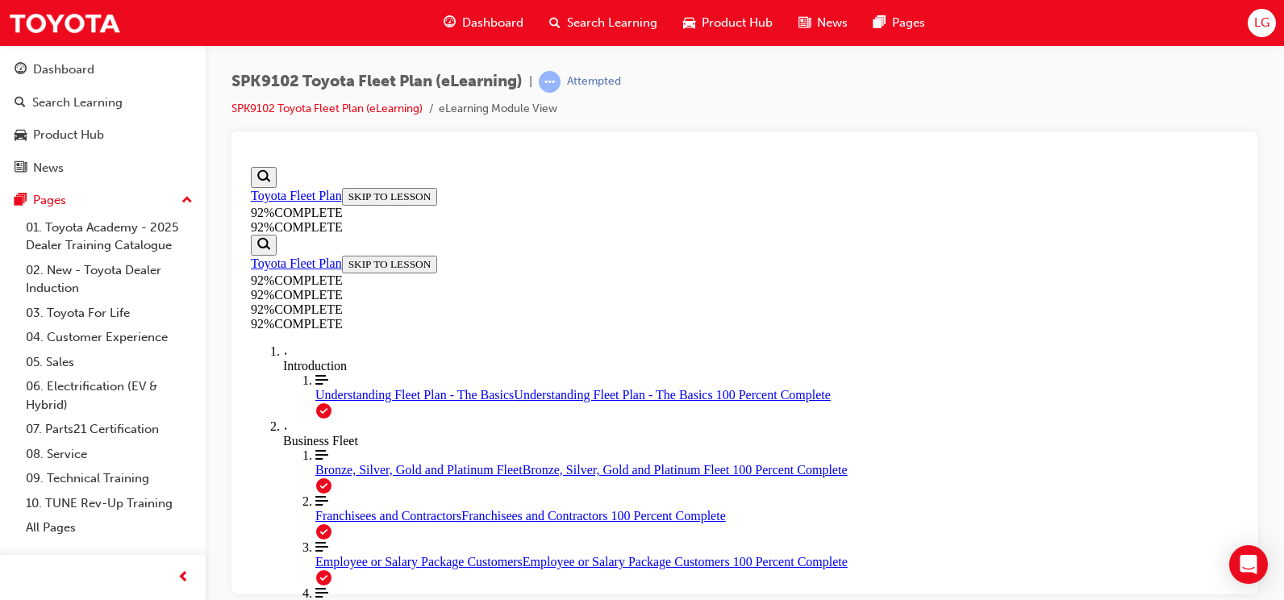
scroll to position [261, 0]
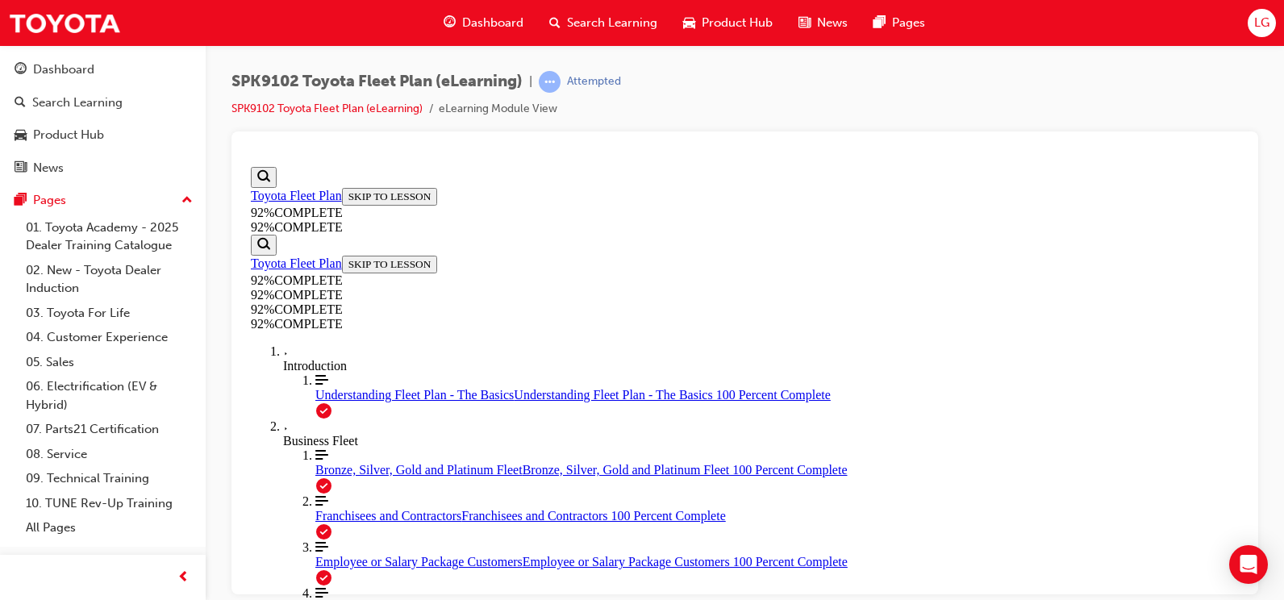
scroll to position [240, 0]
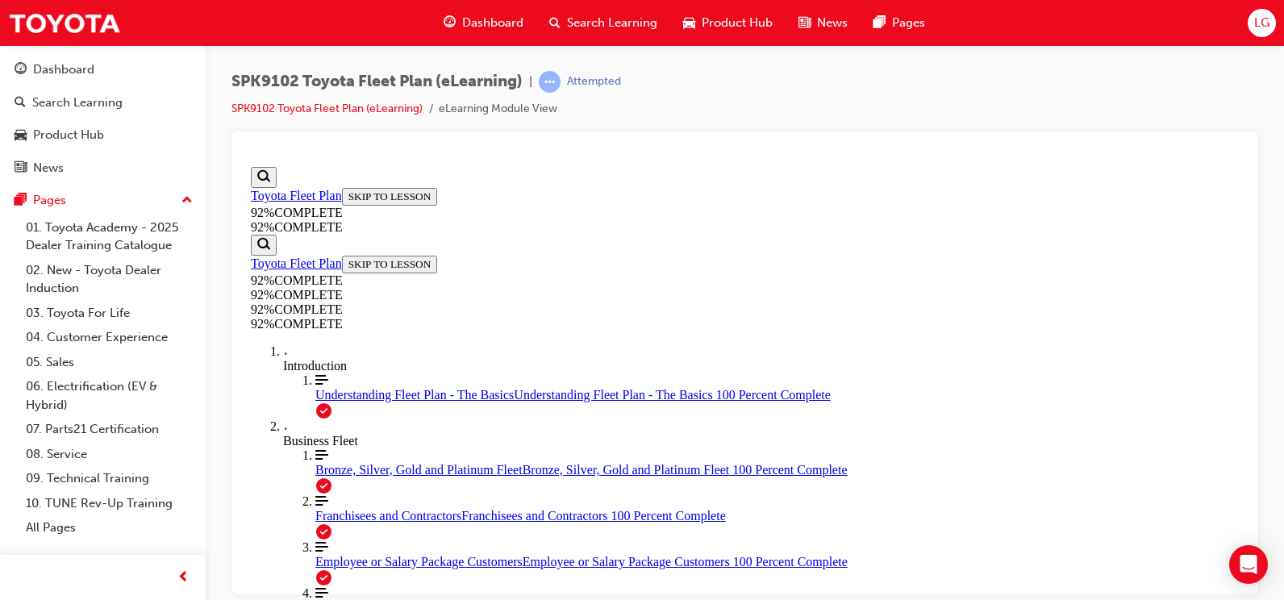
scroll to position [555, 0]
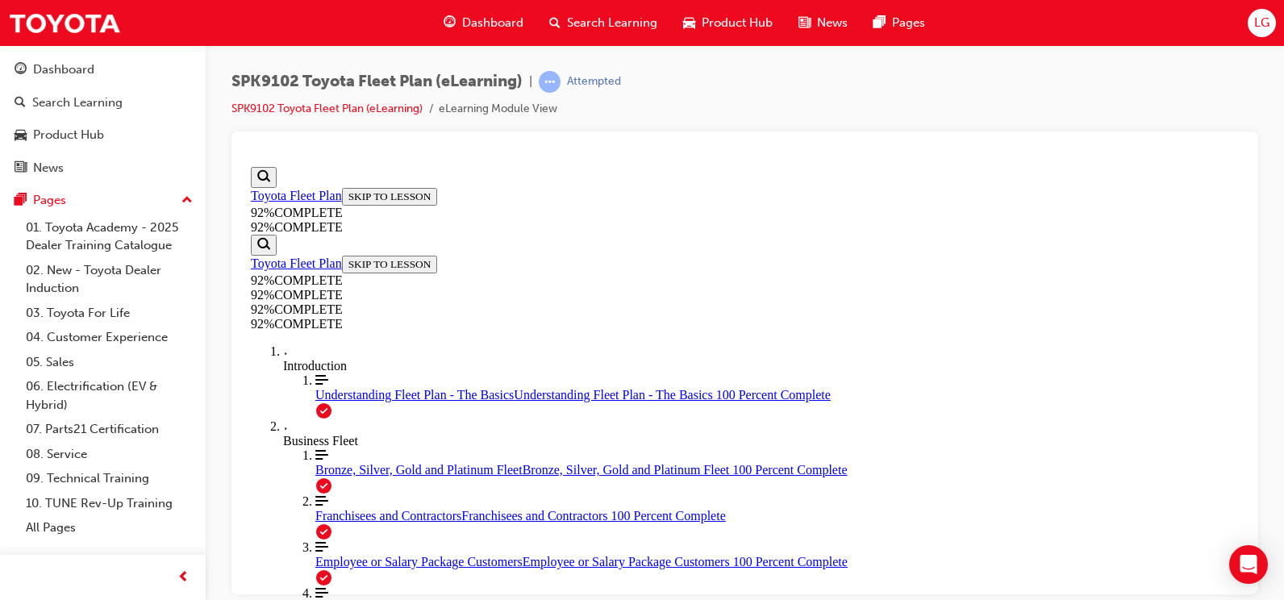
scroll to position [546, 0]
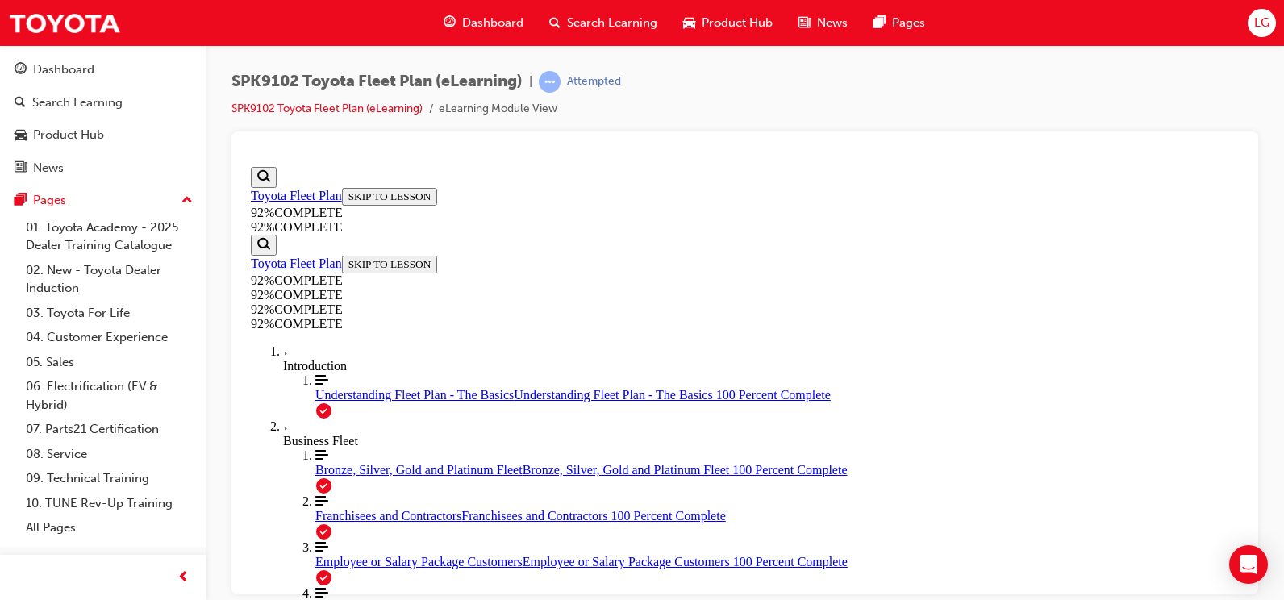
scroll to position [379, 0]
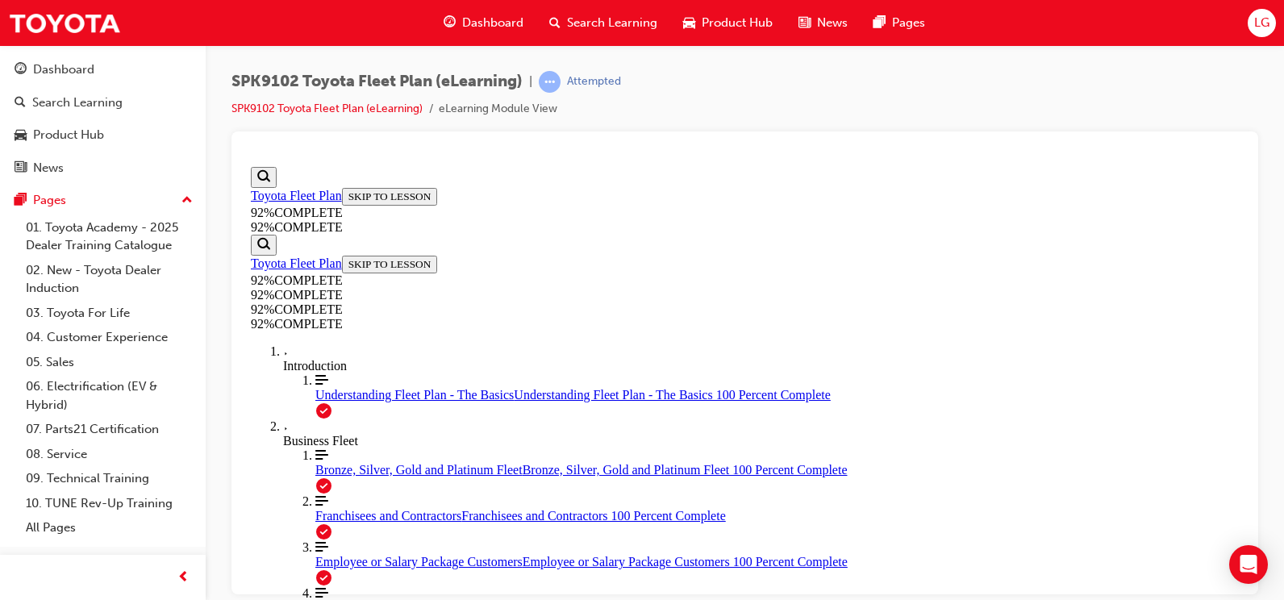
drag, startPoint x: 837, startPoint y: 520, endPoint x: 844, endPoint y: 515, distance: 8.6
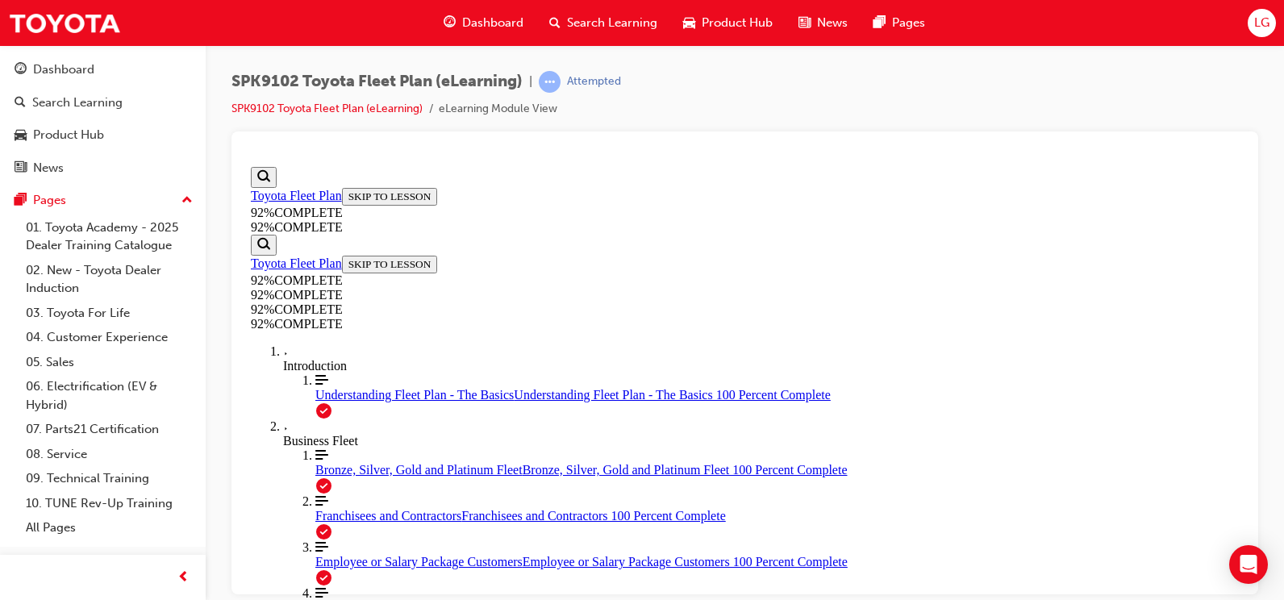
drag, startPoint x: 716, startPoint y: 456, endPoint x: 720, endPoint y: 449, distance: 8.7
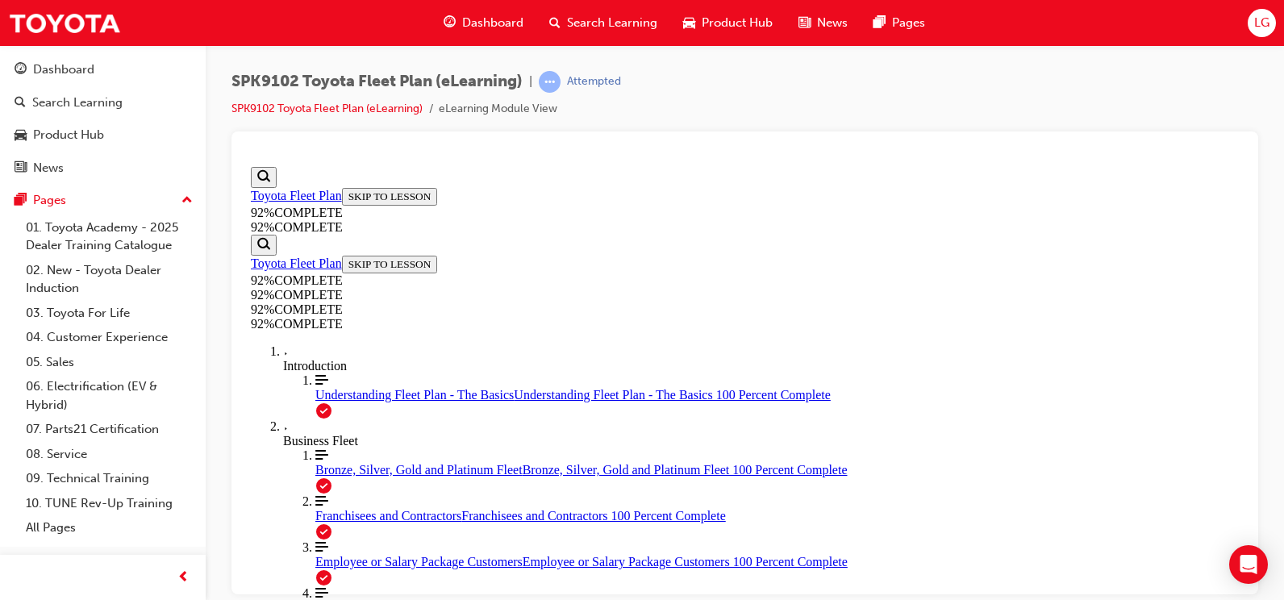
drag, startPoint x: 724, startPoint y: 465, endPoint x: 814, endPoint y: 295, distance: 191.6
drag, startPoint x: 711, startPoint y: 451, endPoint x: 778, endPoint y: 381, distance: 97.6
drag, startPoint x: 703, startPoint y: 449, endPoint x: 770, endPoint y: 452, distance: 67.8
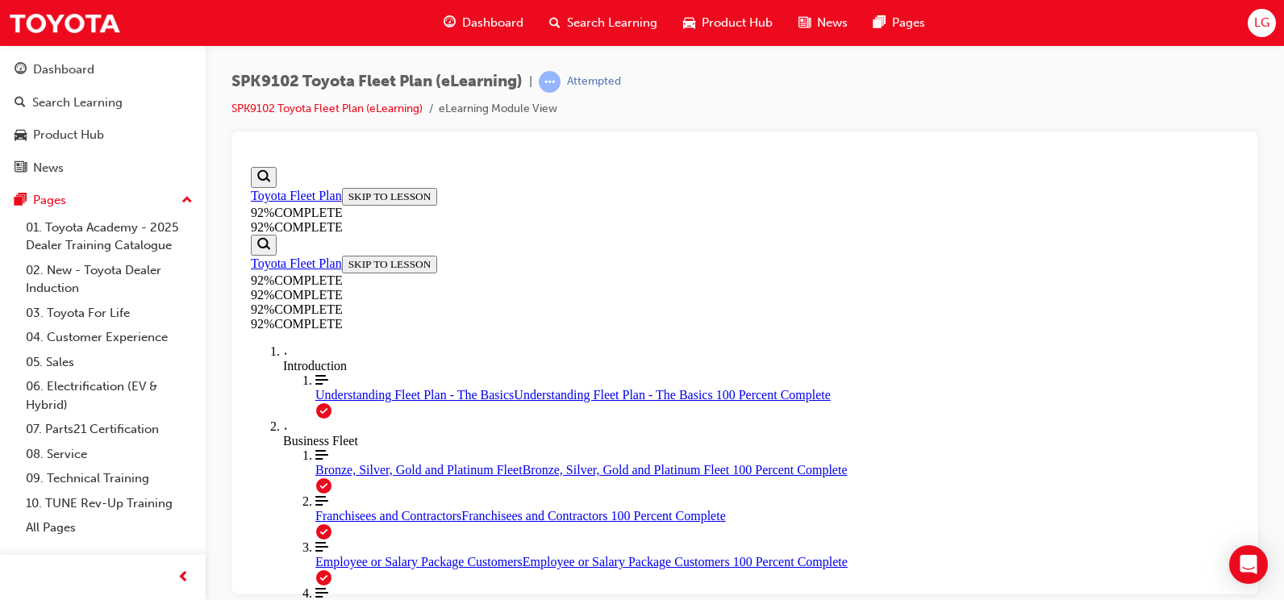
scroll to position [287, 0]
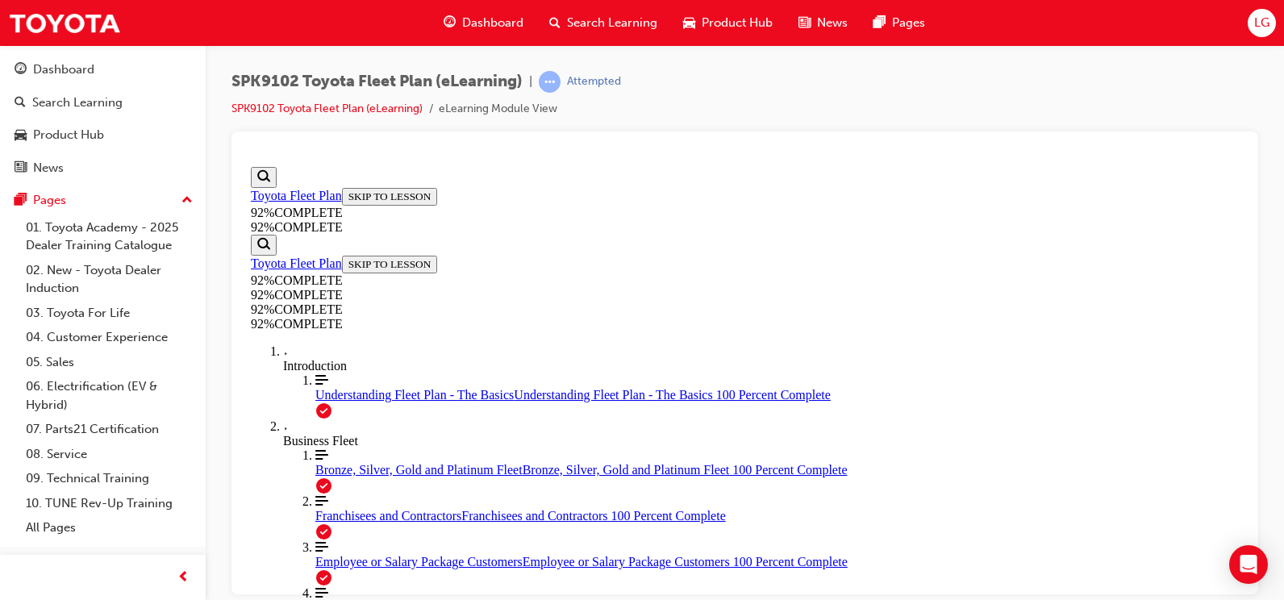
scroll to position [140, 0]
drag, startPoint x: 798, startPoint y: 566, endPoint x: 830, endPoint y: 565, distance: 32.3
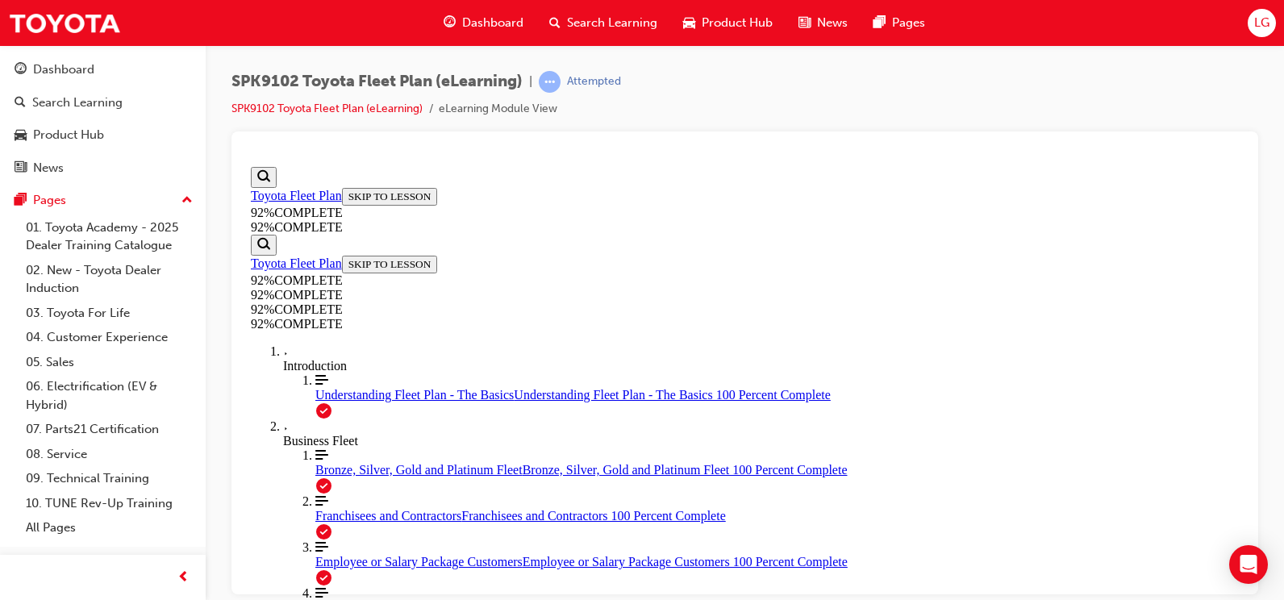
scroll to position [341, 0]
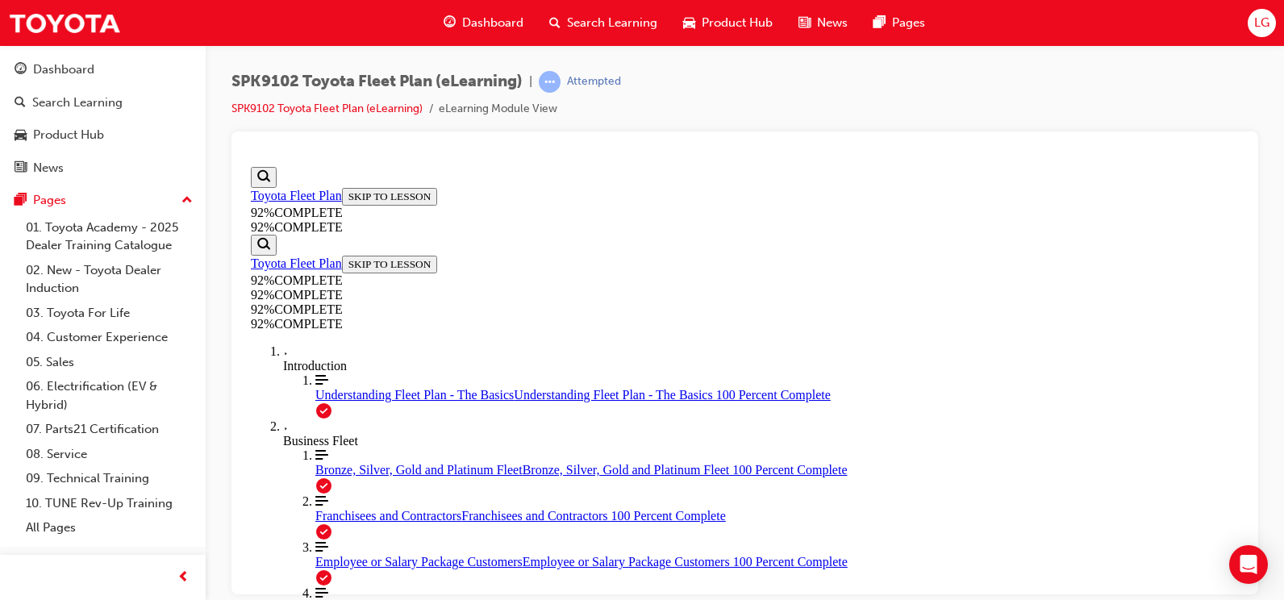
drag, startPoint x: 731, startPoint y: 346, endPoint x: 775, endPoint y: 429, distance: 94.2
drag, startPoint x: 719, startPoint y: 356, endPoint x: 759, endPoint y: 358, distance: 40.4
drag, startPoint x: 726, startPoint y: 275, endPoint x: 773, endPoint y: 284, distance: 47.6
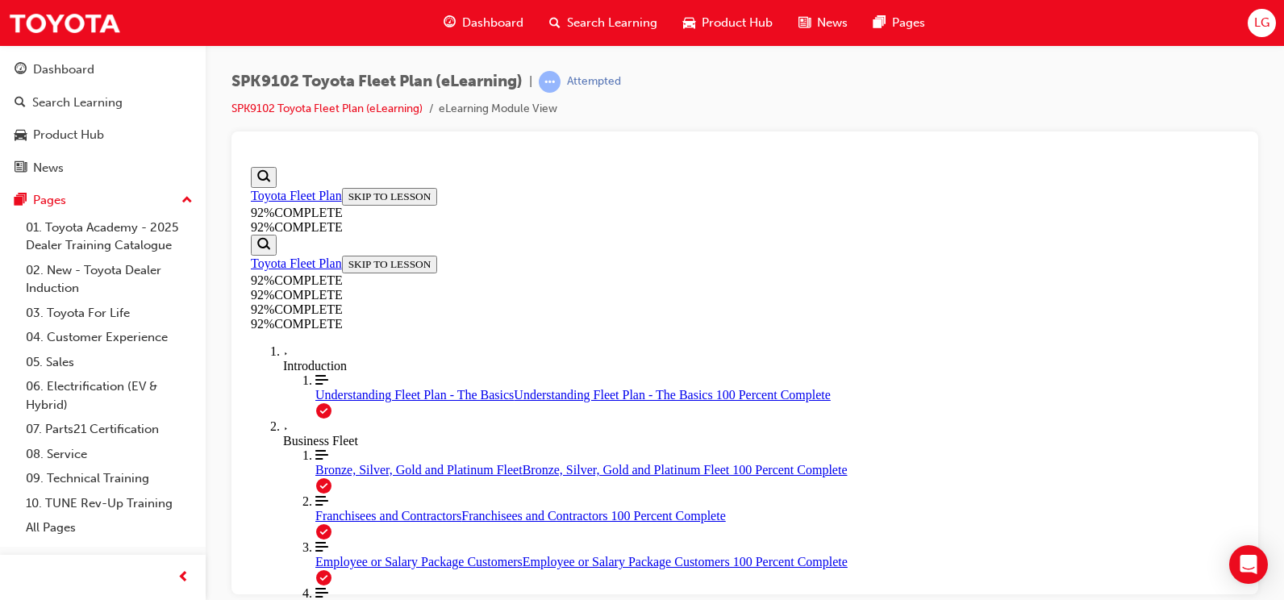
scroll to position [345, 0]
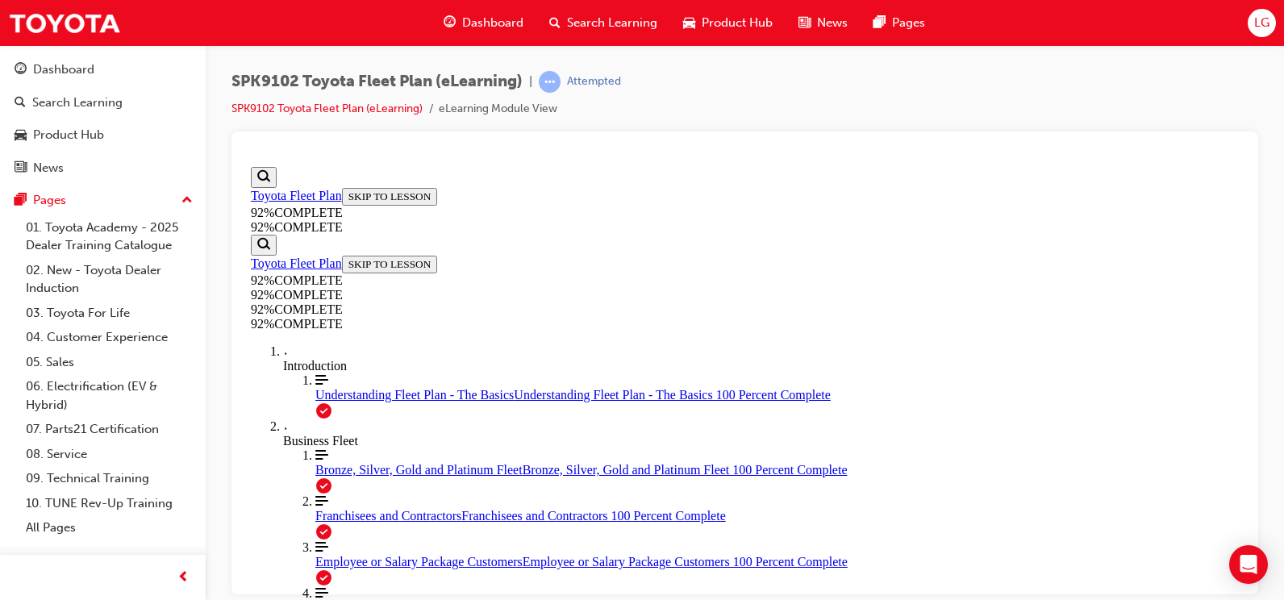
scroll to position [494, 0]
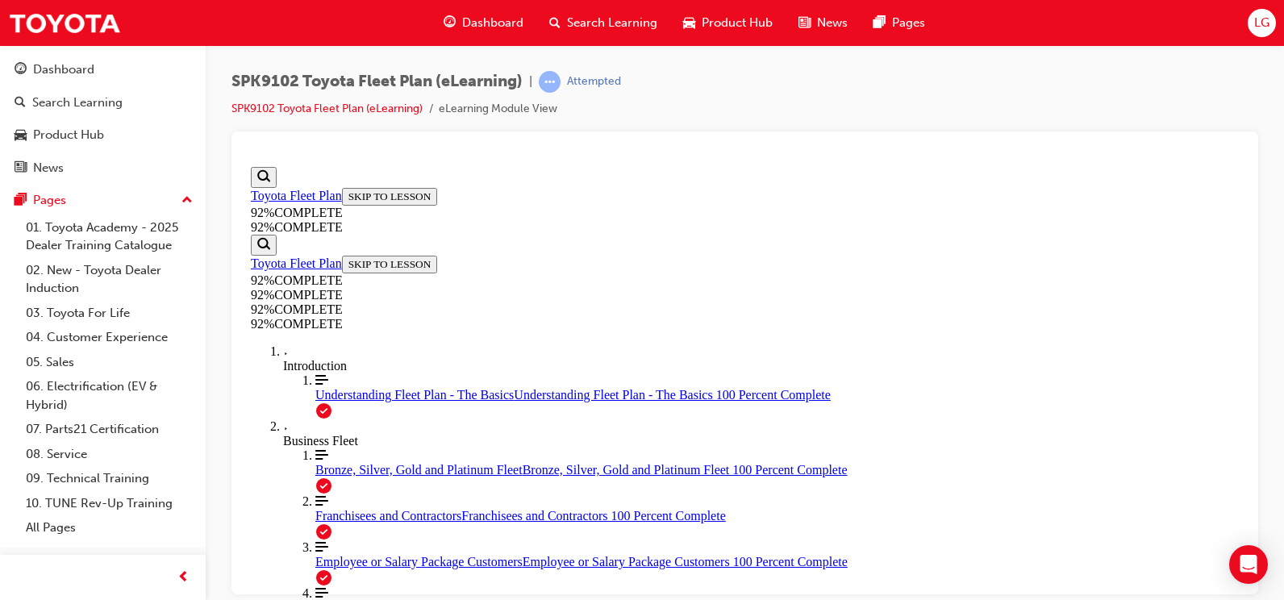
scroll to position [481, 0]
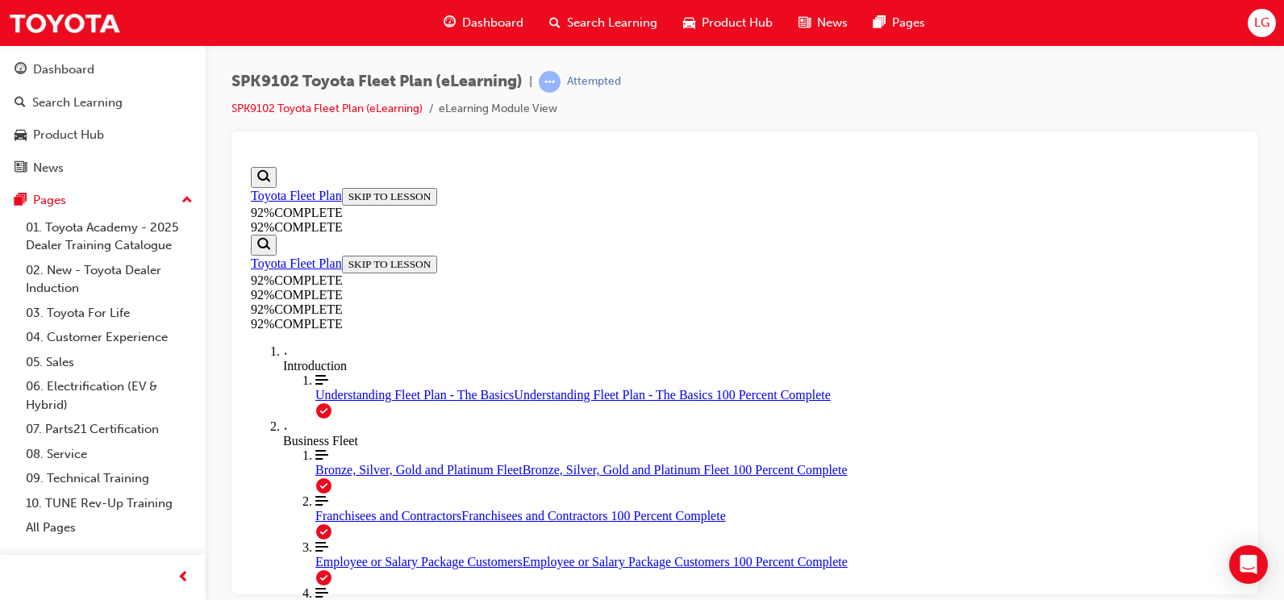
scroll to position [508, 0]
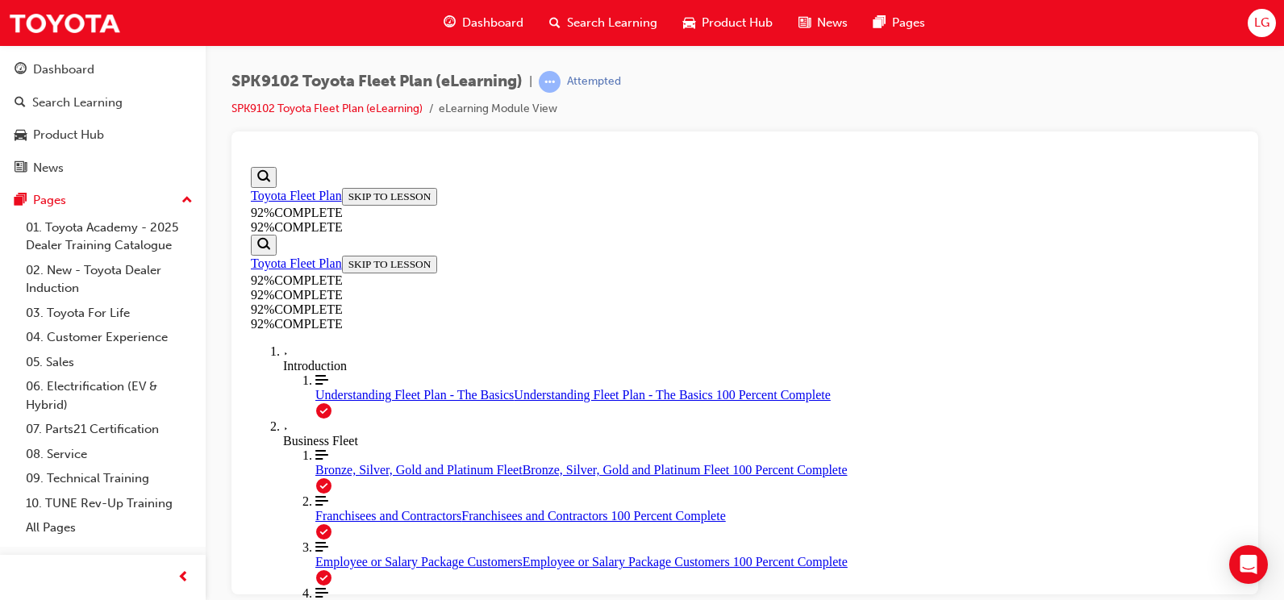
scroll to position [536, 0]
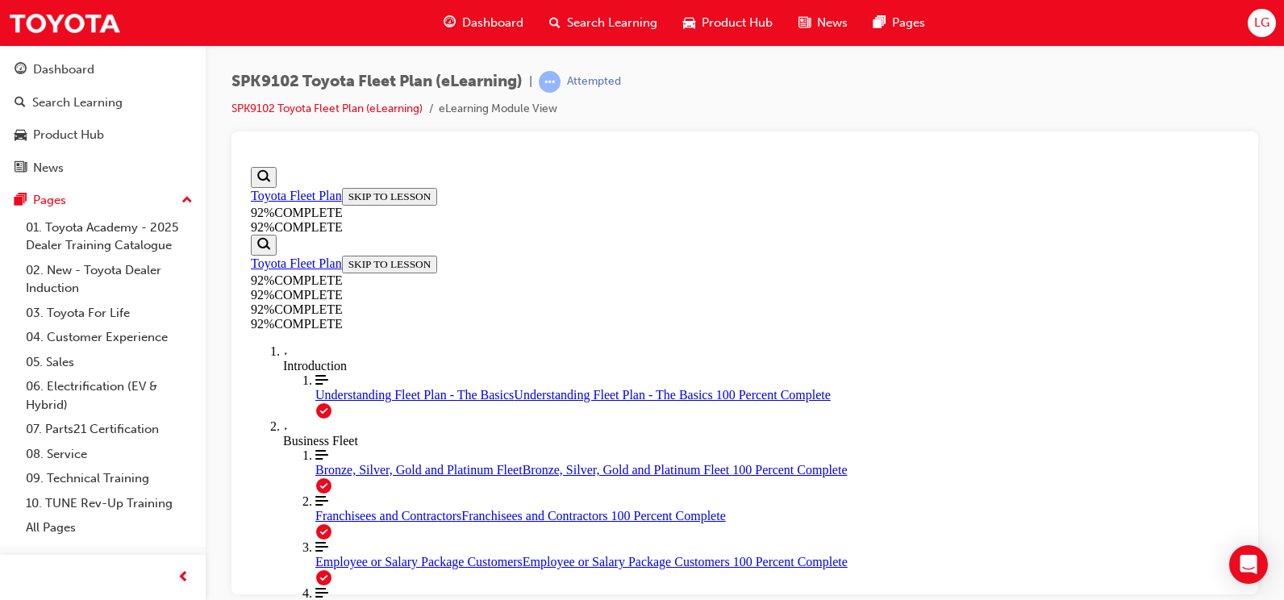
drag, startPoint x: 650, startPoint y: 415, endPoint x: 666, endPoint y: 429, distance: 21.2
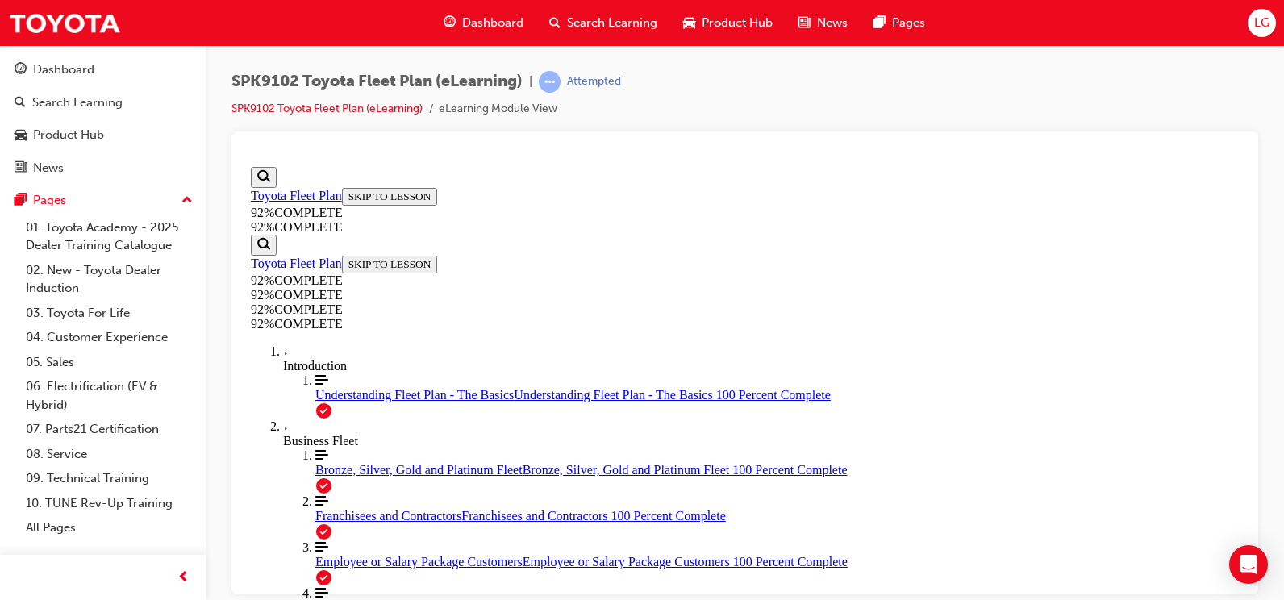
scroll to position [379, 0]
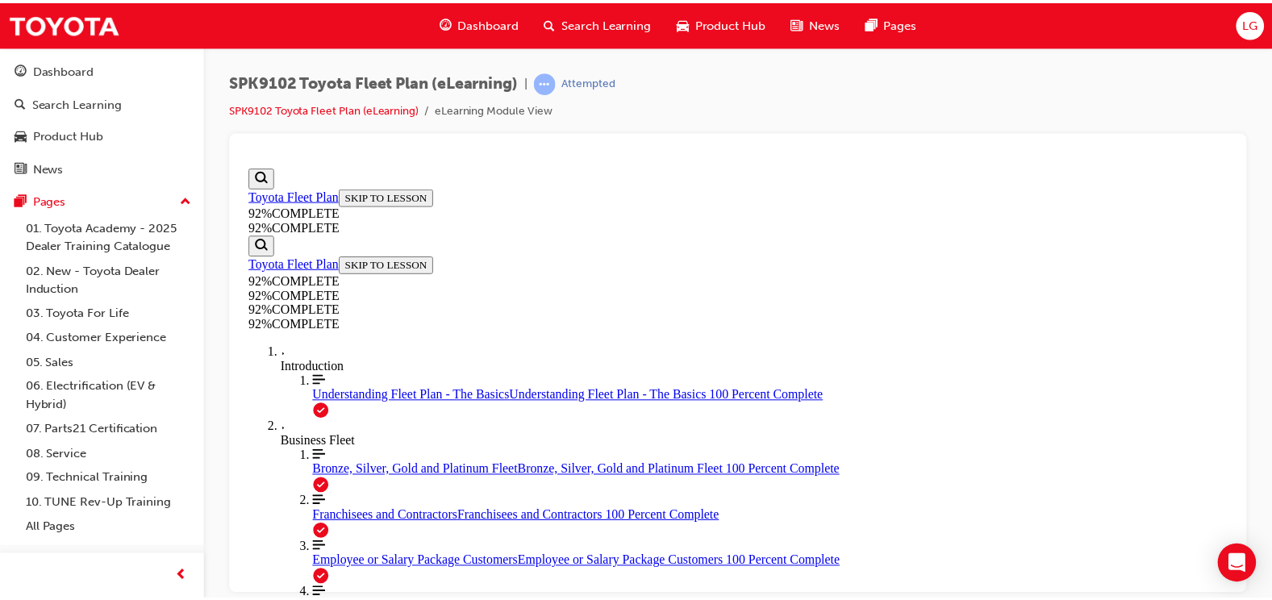
scroll to position [373, 0]
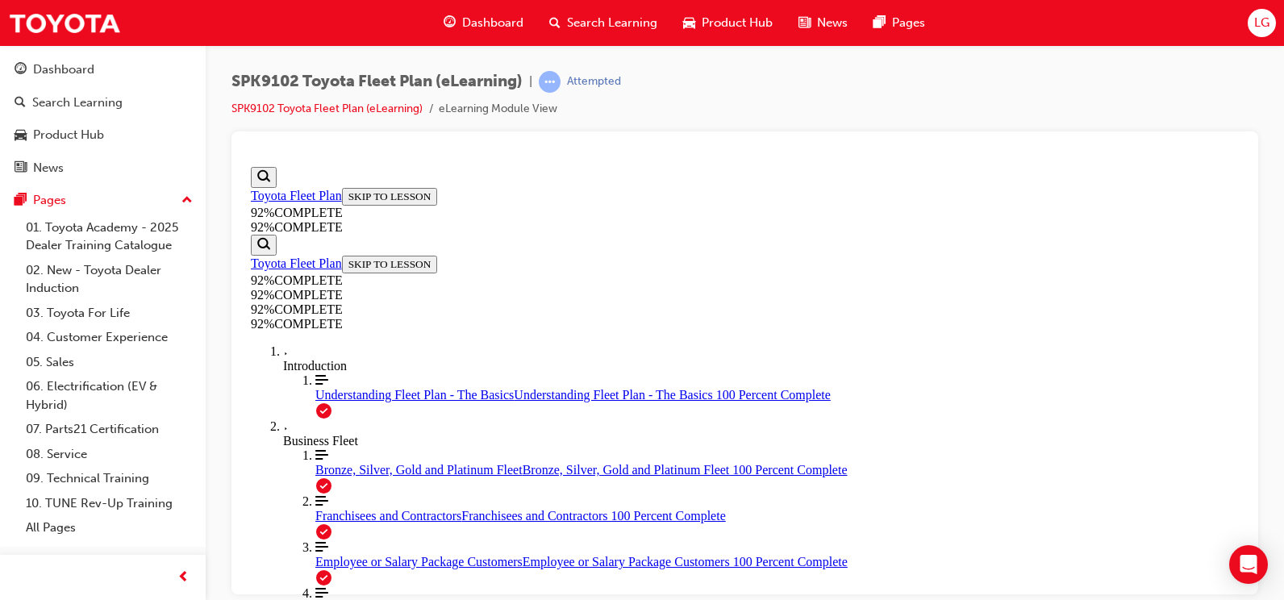
scroll to position [345, 0]
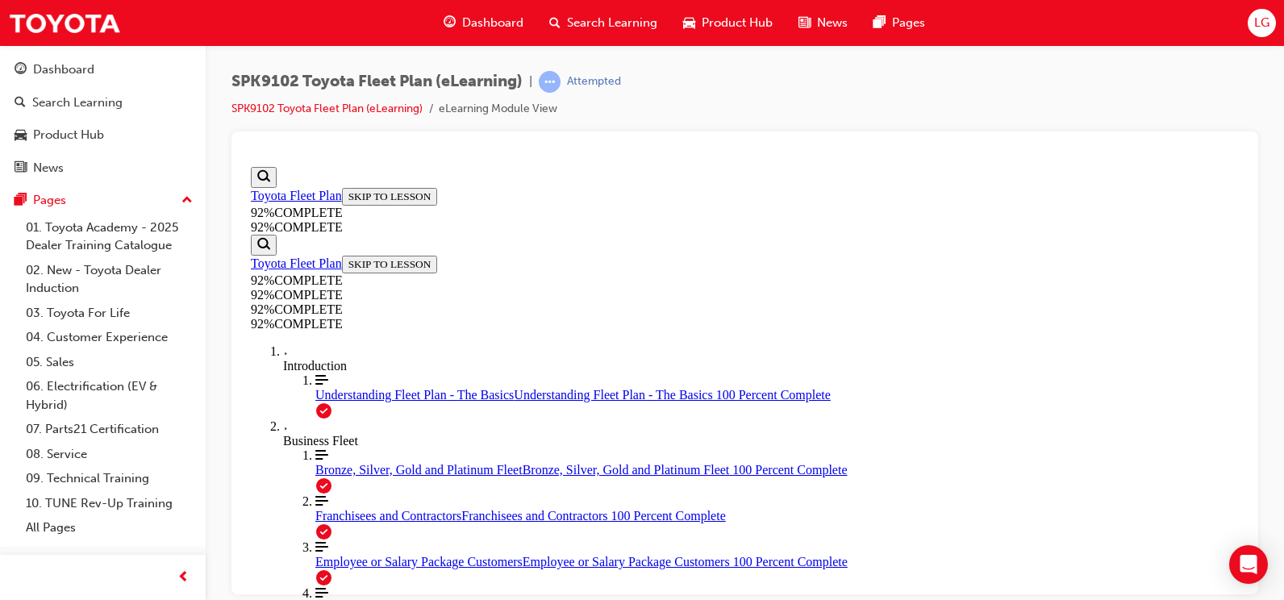
click at [1266, 21] on span "LG" at bounding box center [1261, 23] width 15 height 19
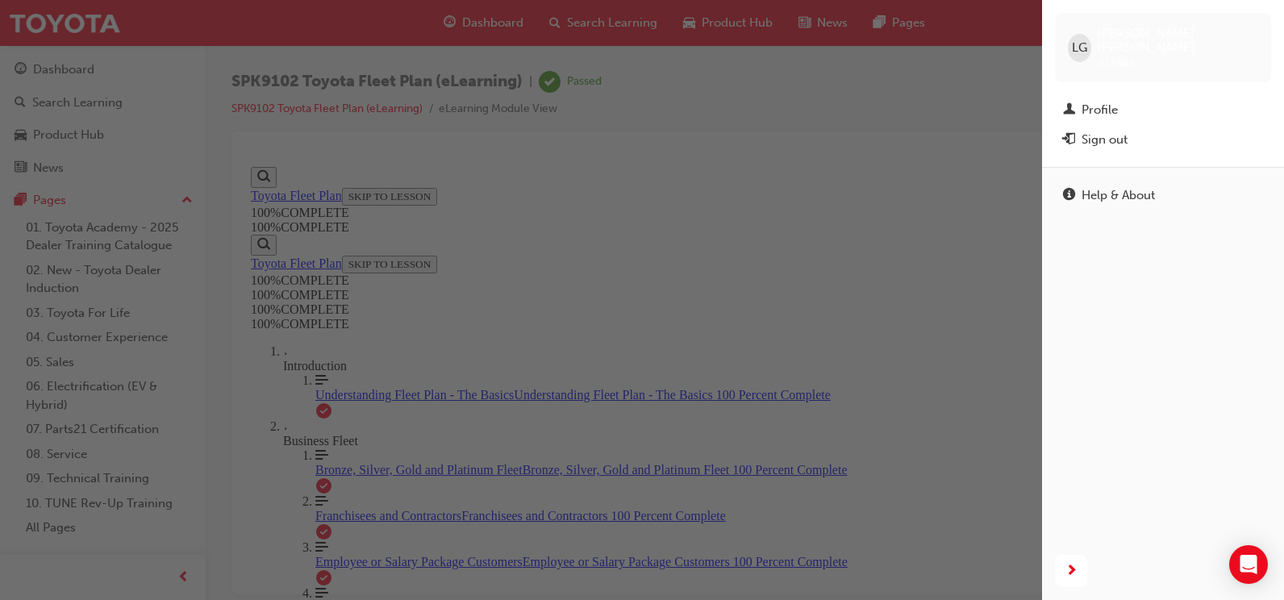
click at [903, 282] on div "button" at bounding box center [521, 300] width 1042 height 600
